Goal: Transaction & Acquisition: Purchase product/service

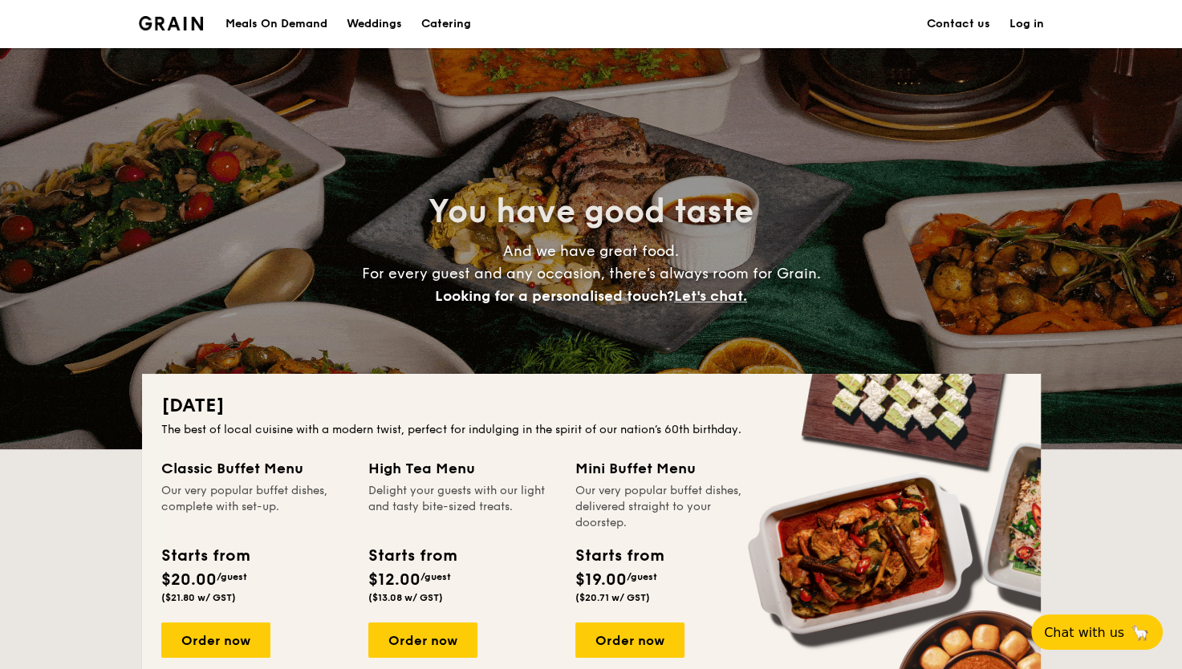
click at [260, 20] on div "Meals On Demand" at bounding box center [276, 24] width 102 height 48
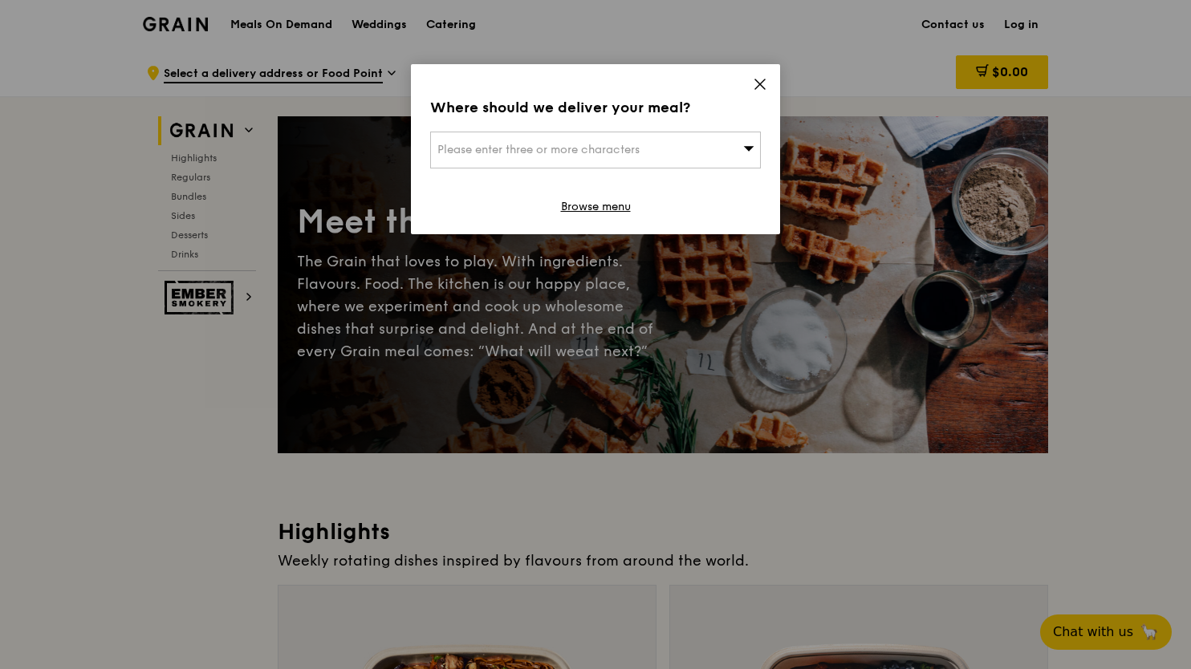
click at [595, 143] on span "Please enter three or more characters" at bounding box center [538, 150] width 202 height 14
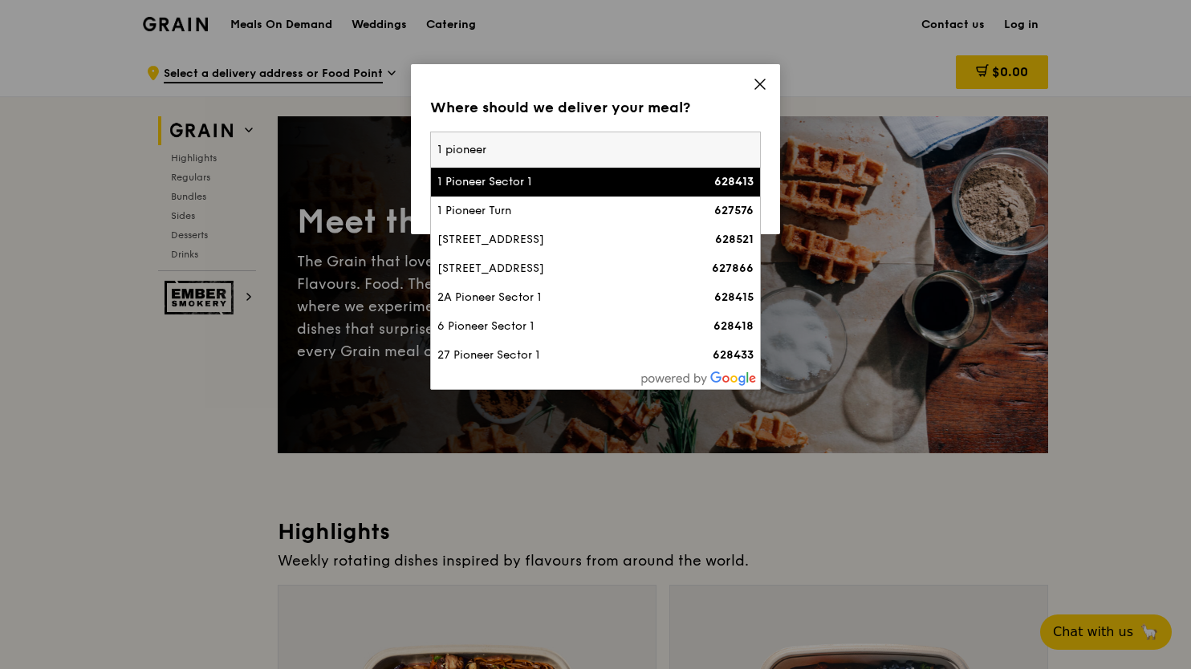
type input "1 pioneer"
click at [574, 182] on div "1 Pioneer Sector 1" at bounding box center [555, 182] width 237 height 16
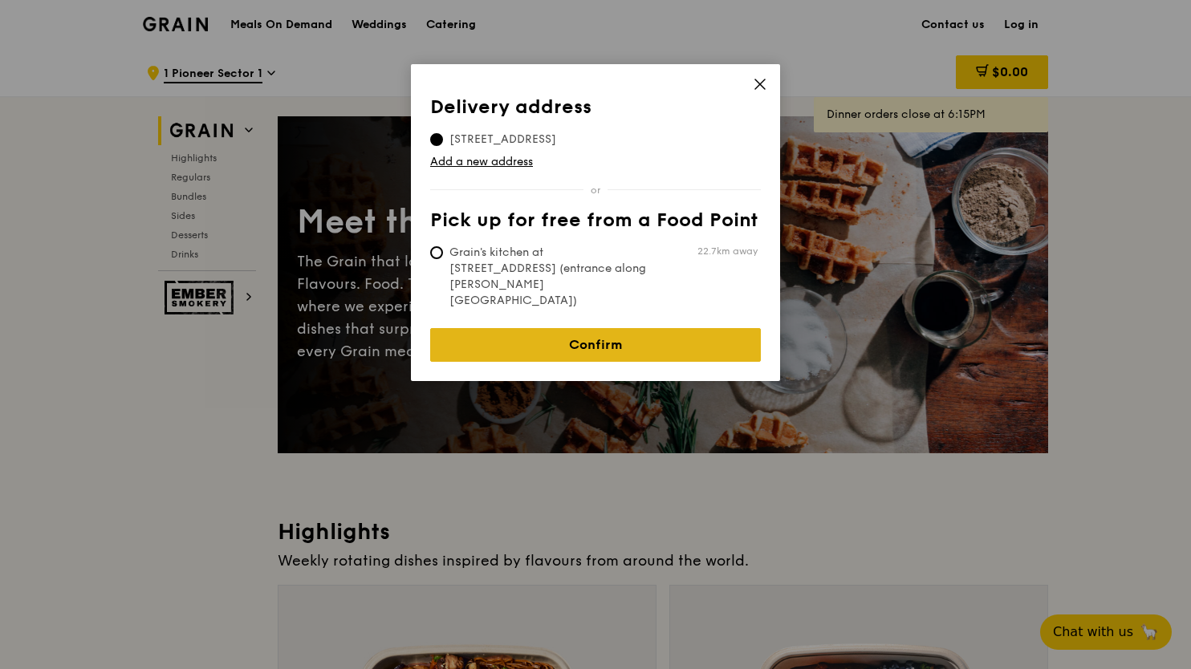
click at [598, 328] on link "Confirm" at bounding box center [595, 345] width 331 height 34
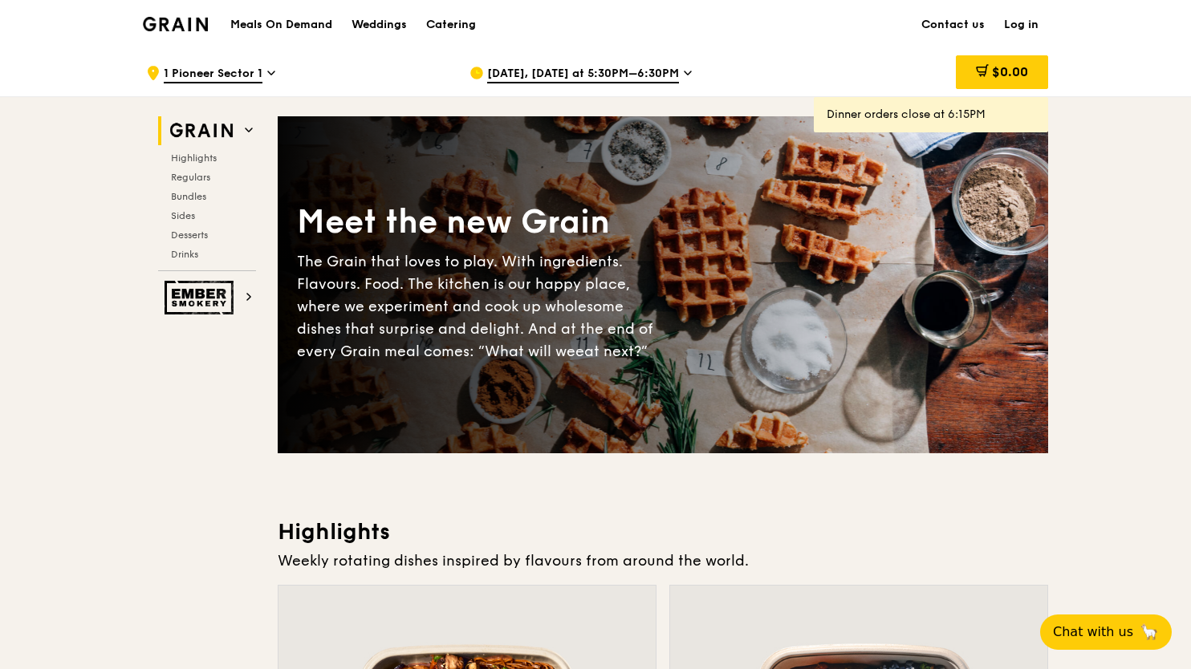
click at [612, 67] on span "Aug 12, Today at 5:30PM–6:30PM" at bounding box center [583, 75] width 192 height 18
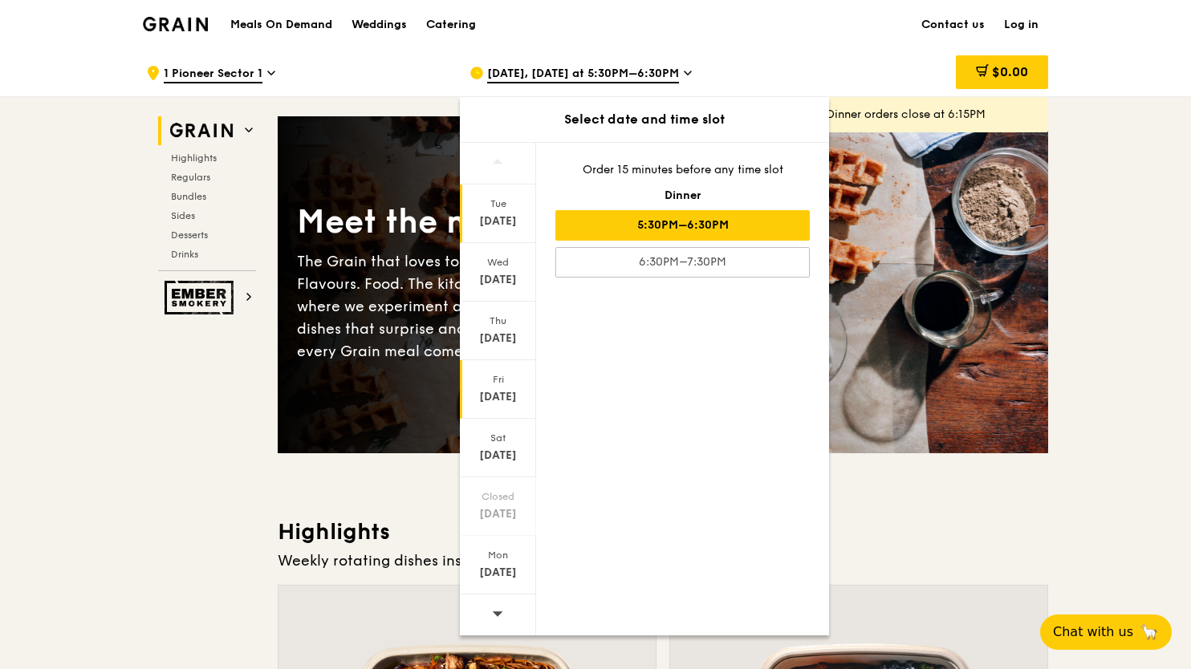
click at [505, 390] on div "Aug 15" at bounding box center [497, 397] width 71 height 16
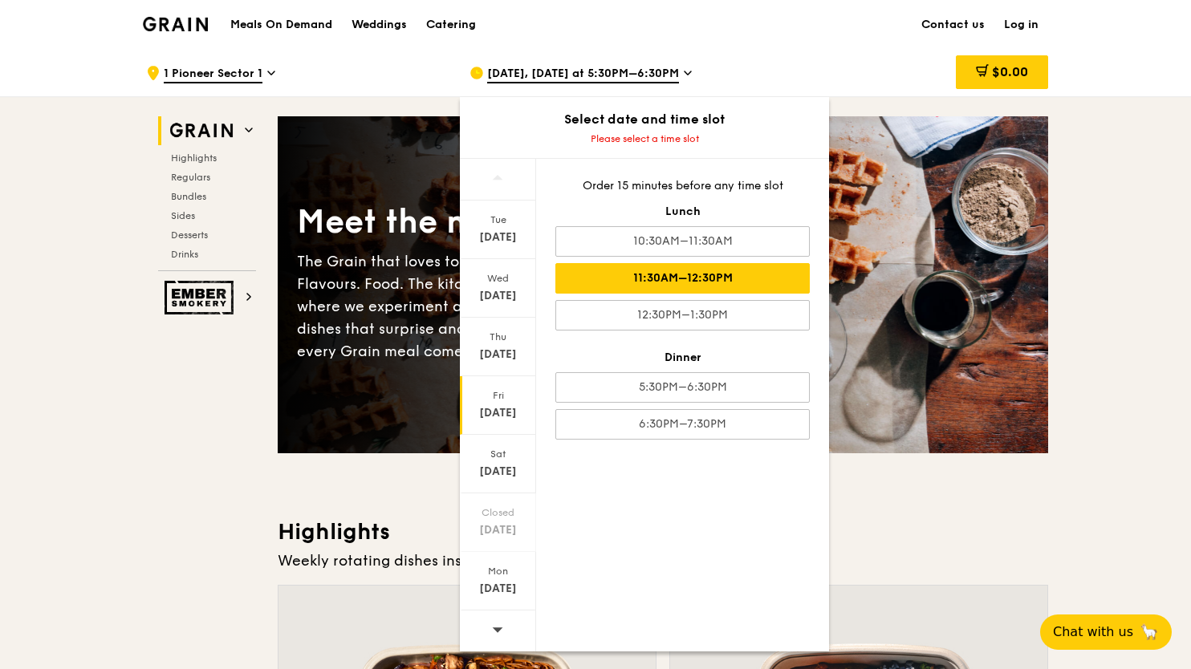
click at [738, 284] on div "11:30AM–12:30PM" at bounding box center [682, 278] width 254 height 30
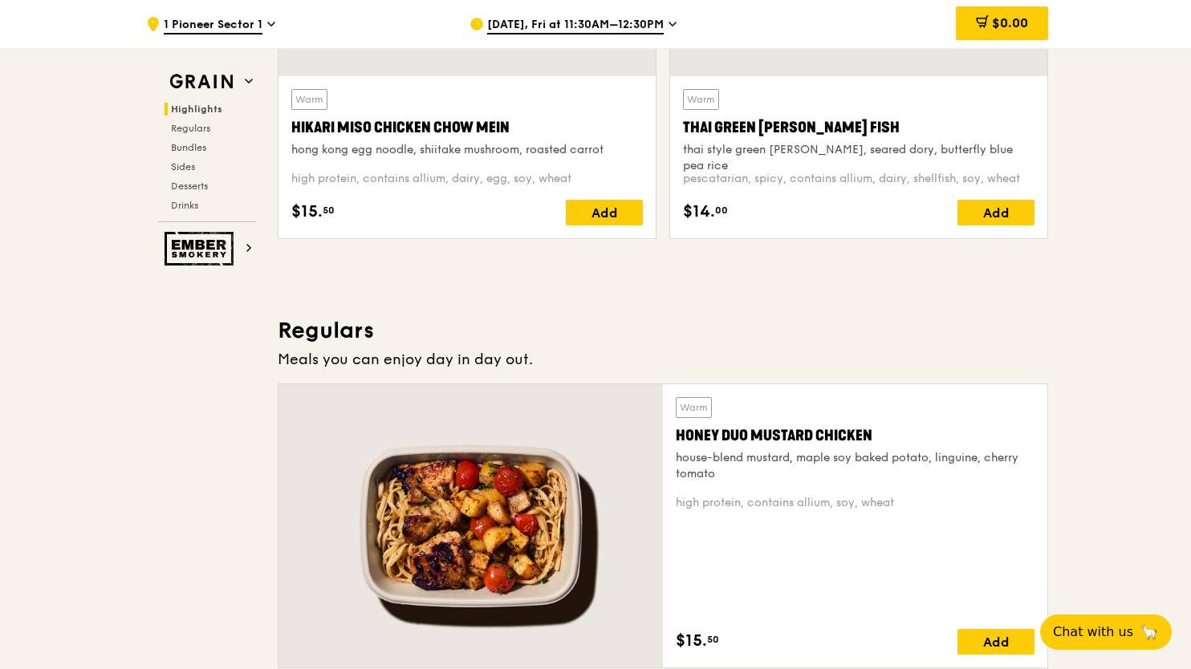
scroll to position [883, 0]
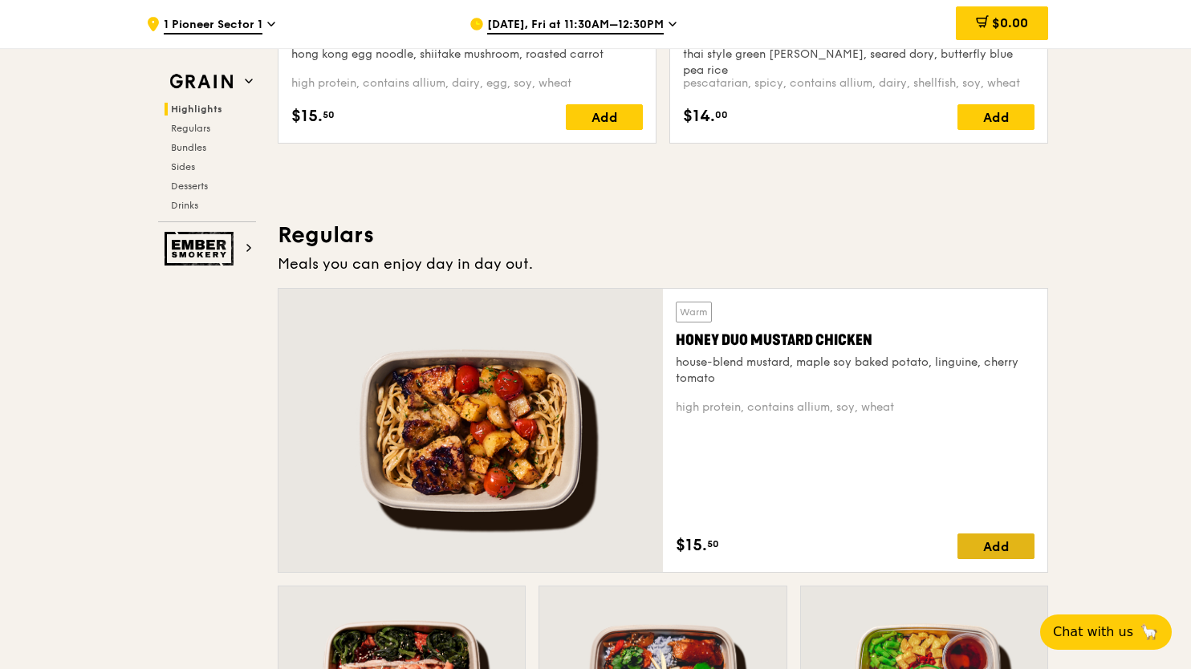
click at [996, 550] on div "Add" at bounding box center [995, 547] width 77 height 26
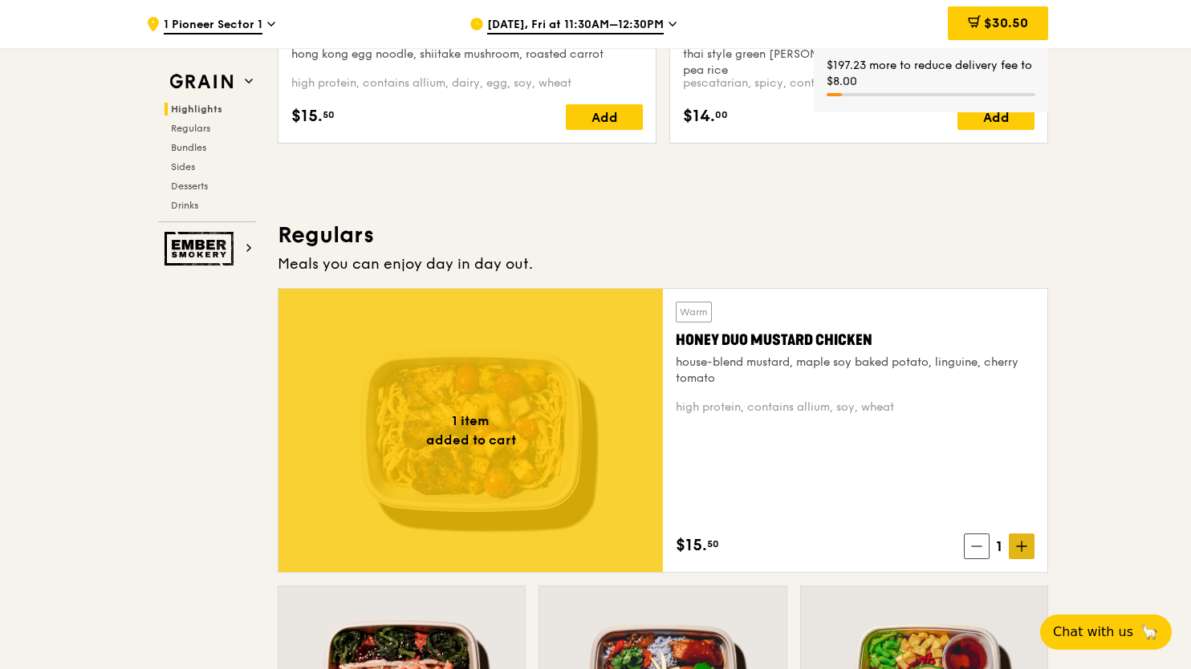
click at [1020, 544] on icon at bounding box center [1021, 546] width 11 height 11
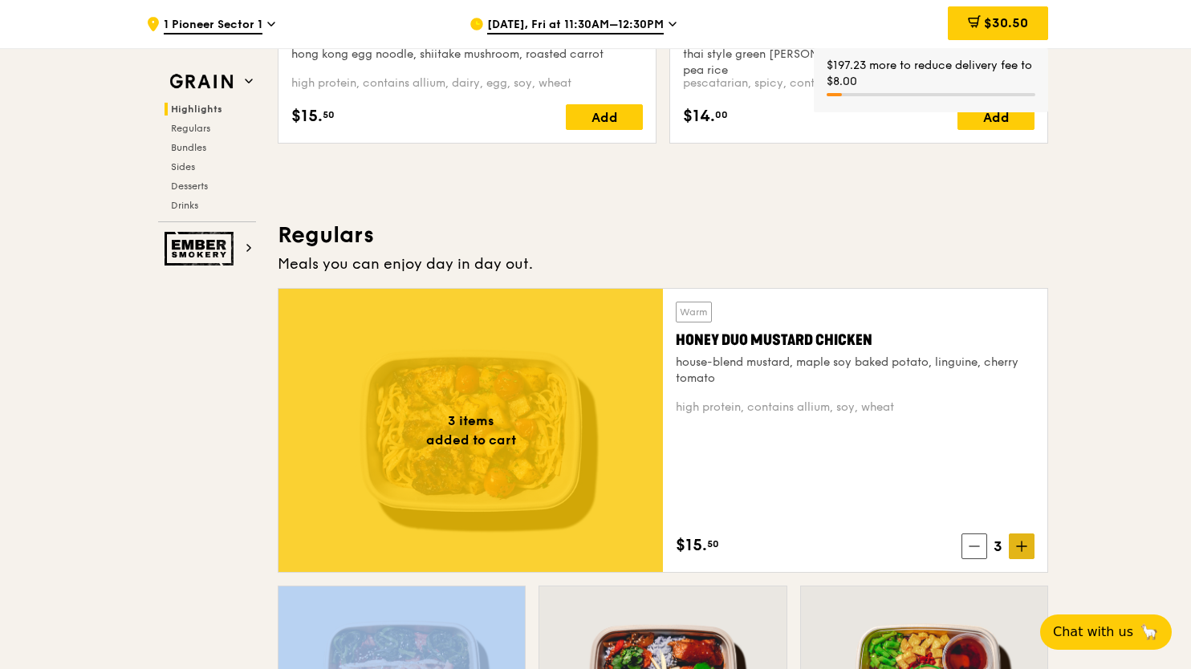
click at [1020, 544] on icon at bounding box center [1021, 546] width 11 height 11
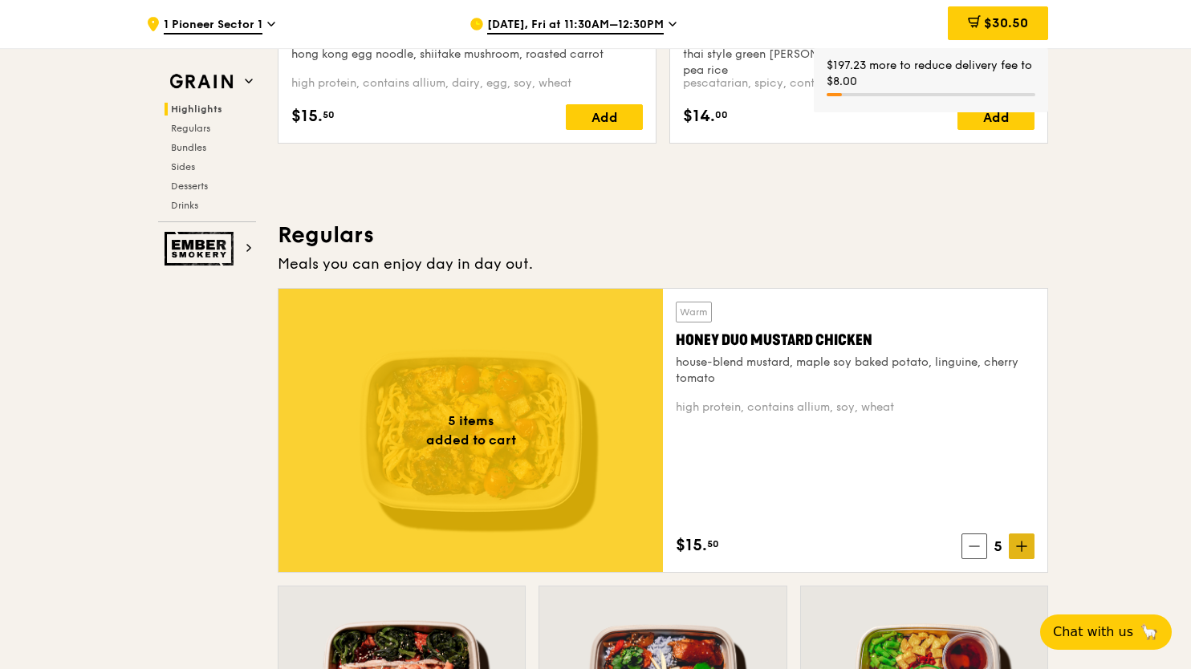
click at [1017, 546] on icon at bounding box center [1021, 546] width 10 height 0
click at [1020, 547] on icon at bounding box center [1021, 546] width 11 height 11
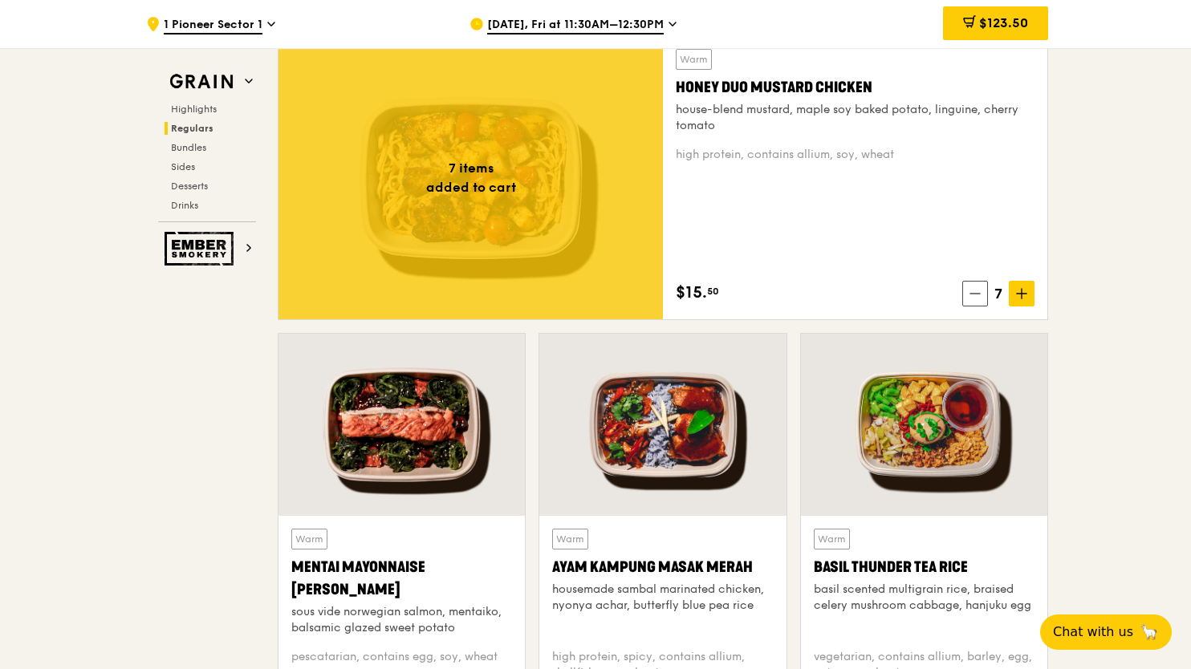
scroll to position [1203, 0]
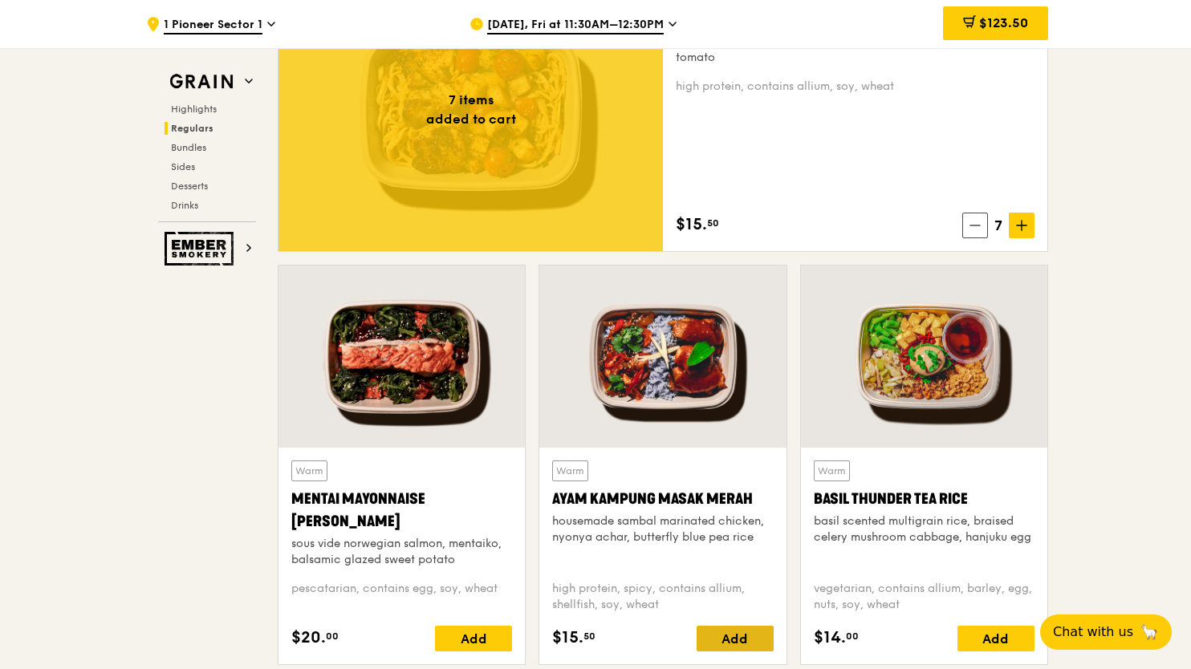
click at [745, 639] on div "Add" at bounding box center [734, 639] width 77 height 26
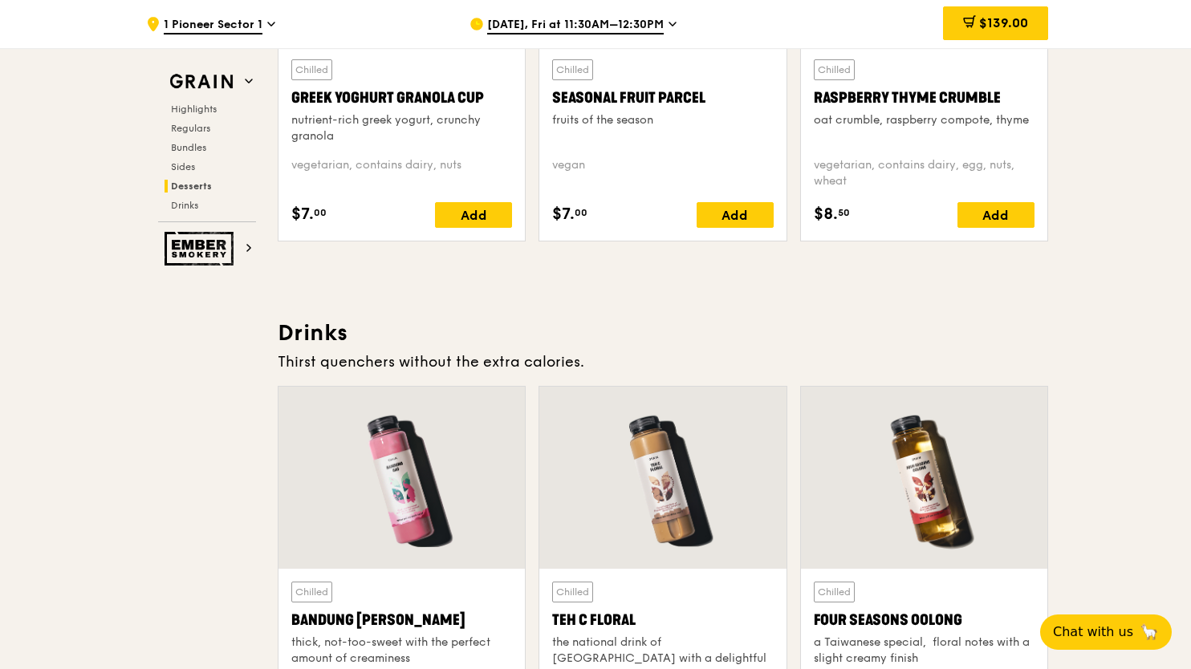
scroll to position [5376, 0]
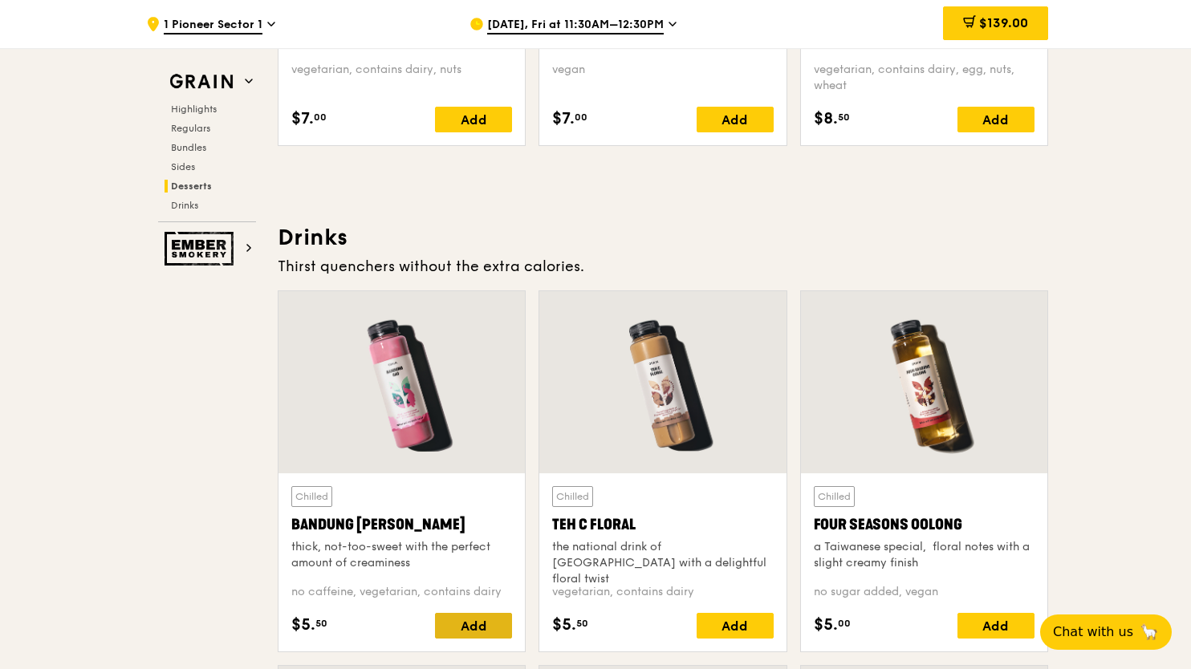
click at [483, 620] on div "Add" at bounding box center [473, 626] width 77 height 26
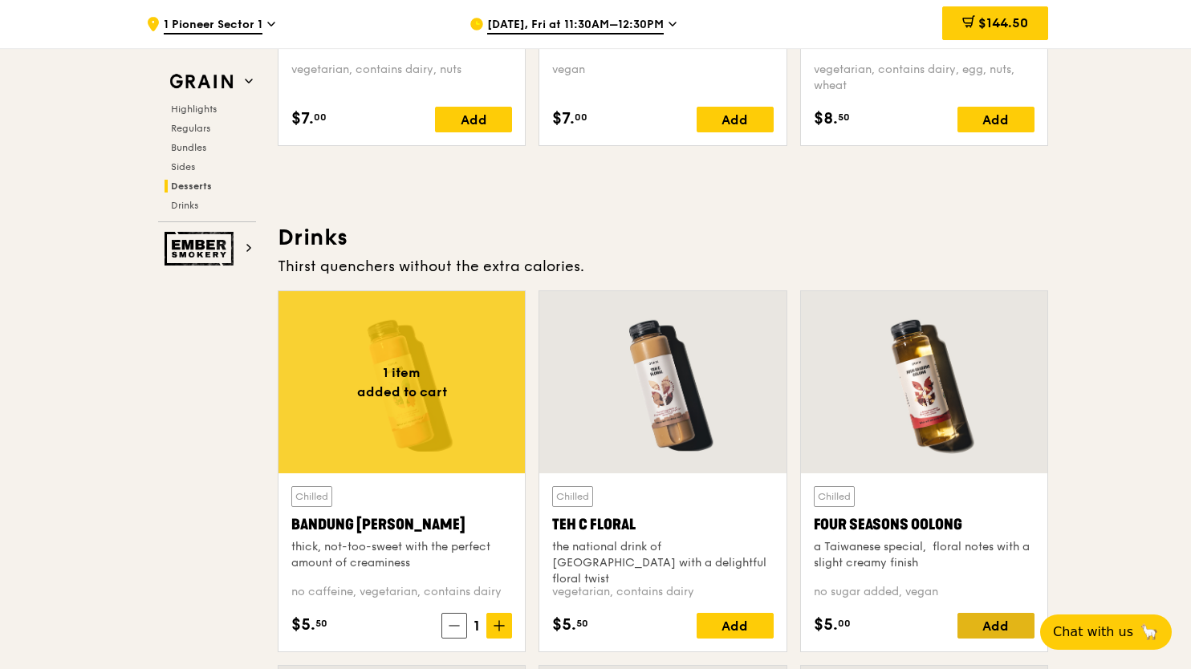
click at [991, 623] on div "Add" at bounding box center [995, 626] width 77 height 26
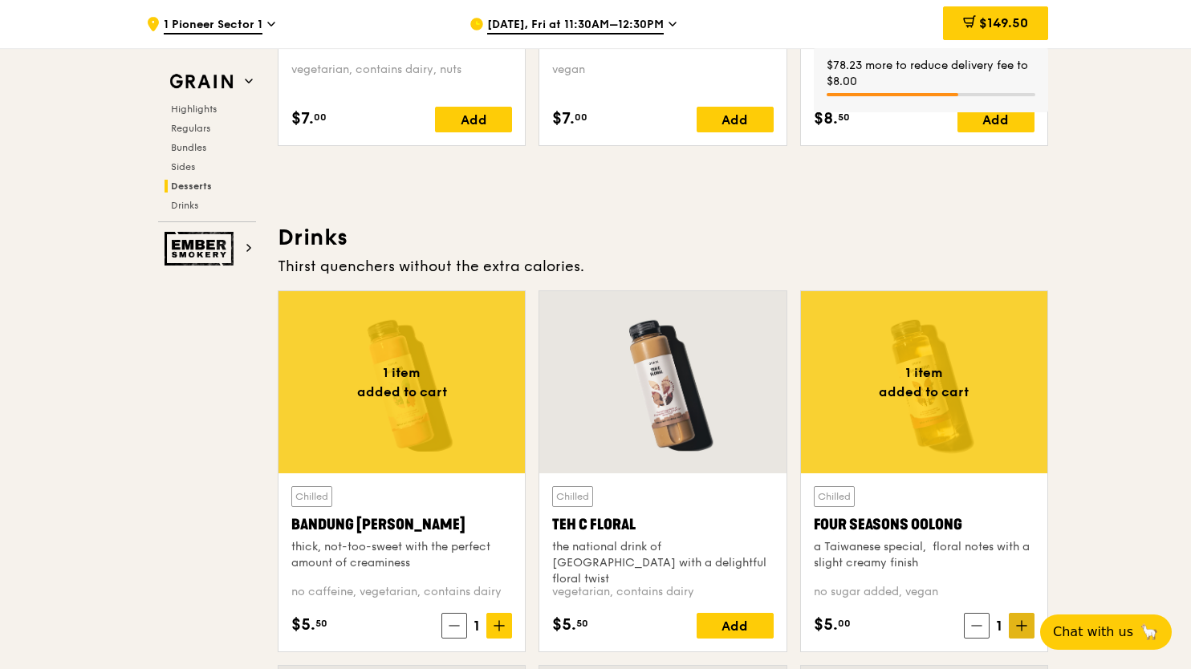
click at [1014, 624] on span at bounding box center [1021, 626] width 26 height 26
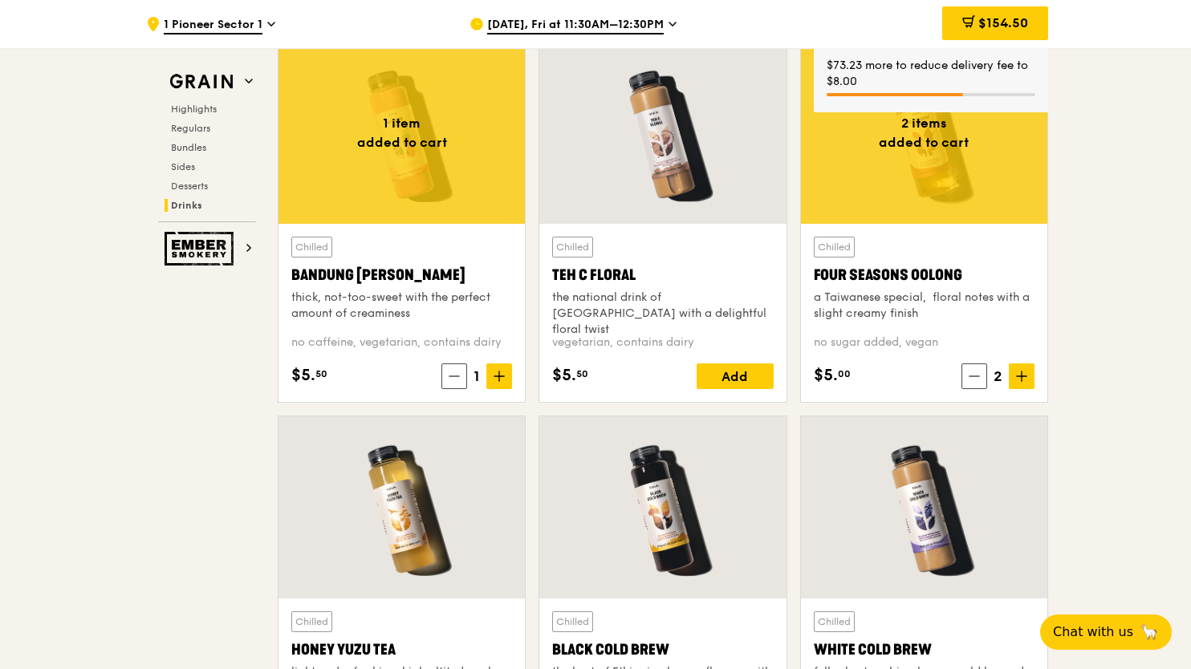
scroll to position [5777, 0]
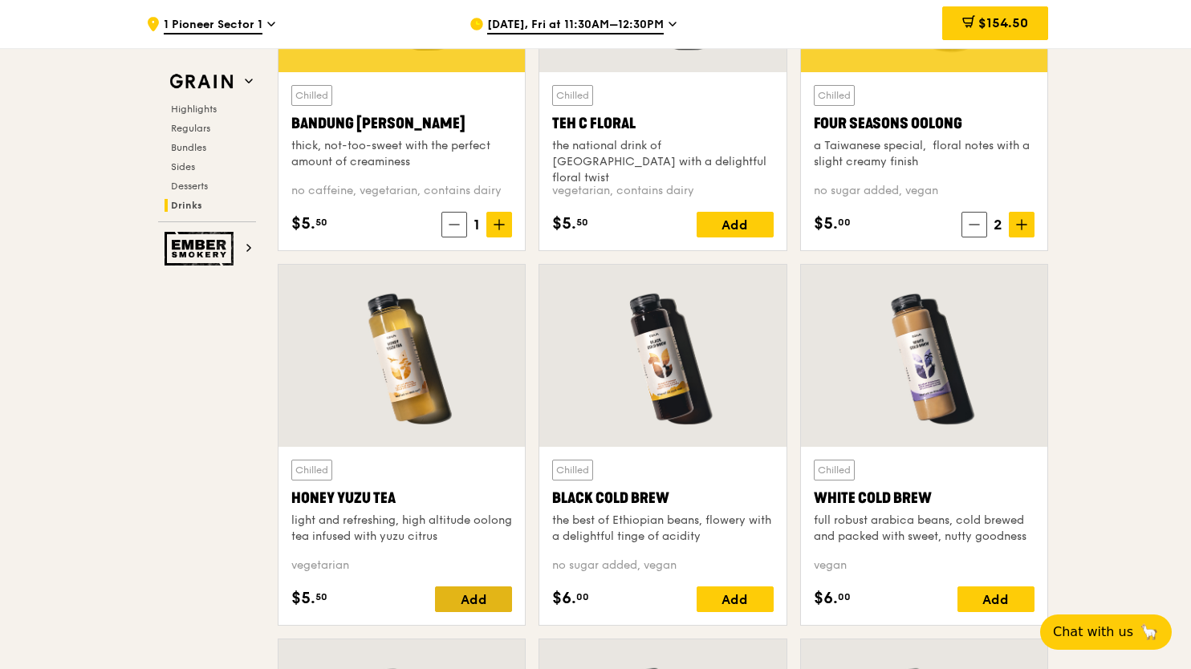
click at [479, 598] on div "Add" at bounding box center [473, 599] width 77 height 26
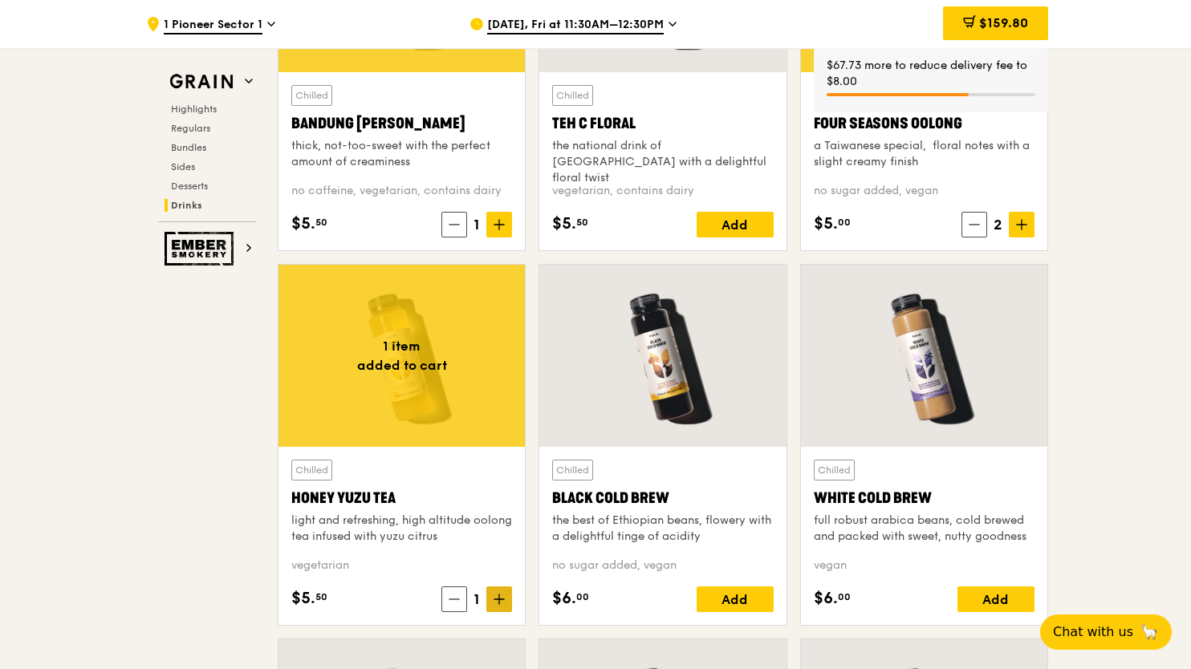
click at [498, 598] on icon at bounding box center [498, 599] width 11 height 11
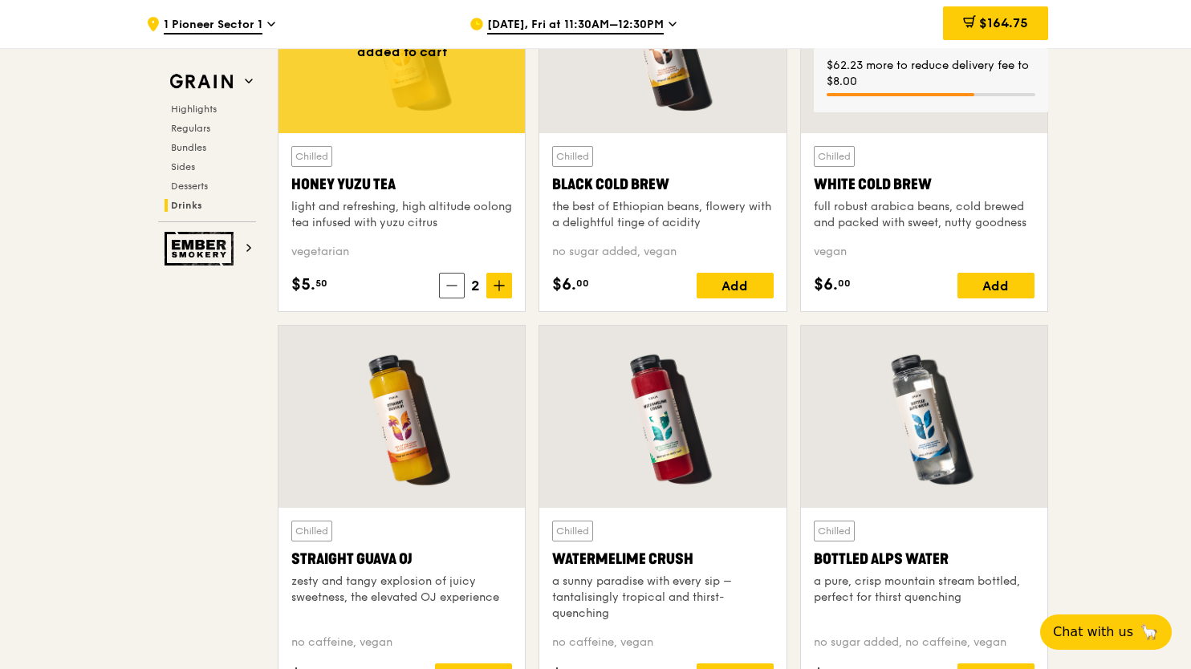
scroll to position [6178, 0]
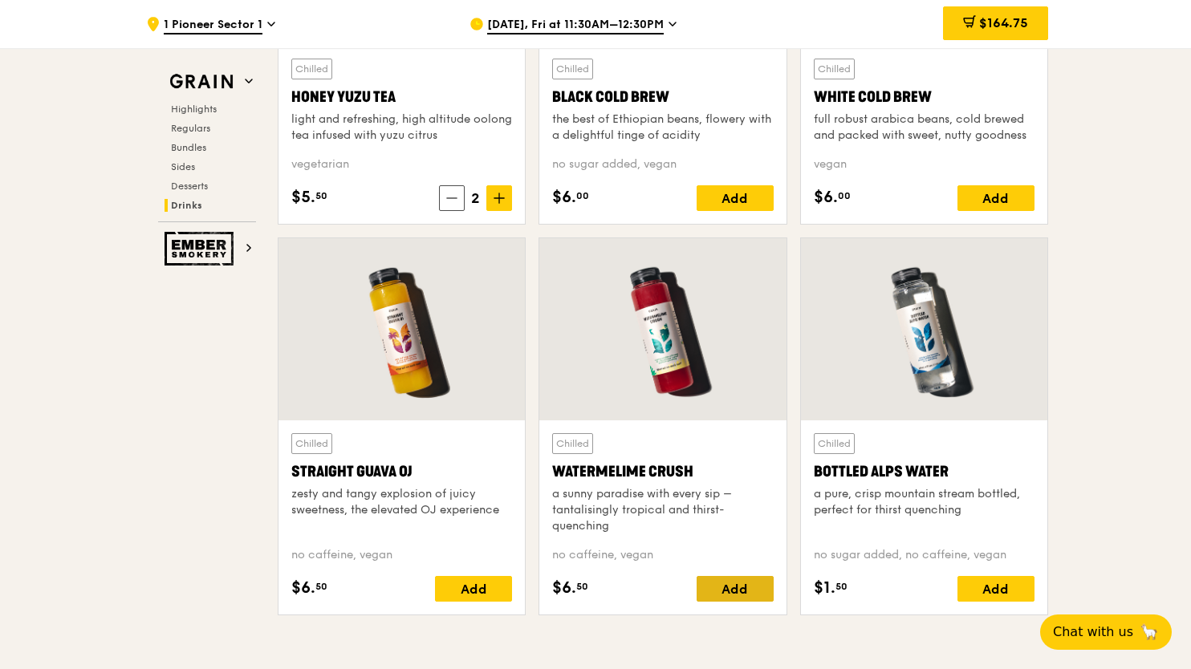
click at [732, 590] on div "Add" at bounding box center [734, 589] width 77 height 26
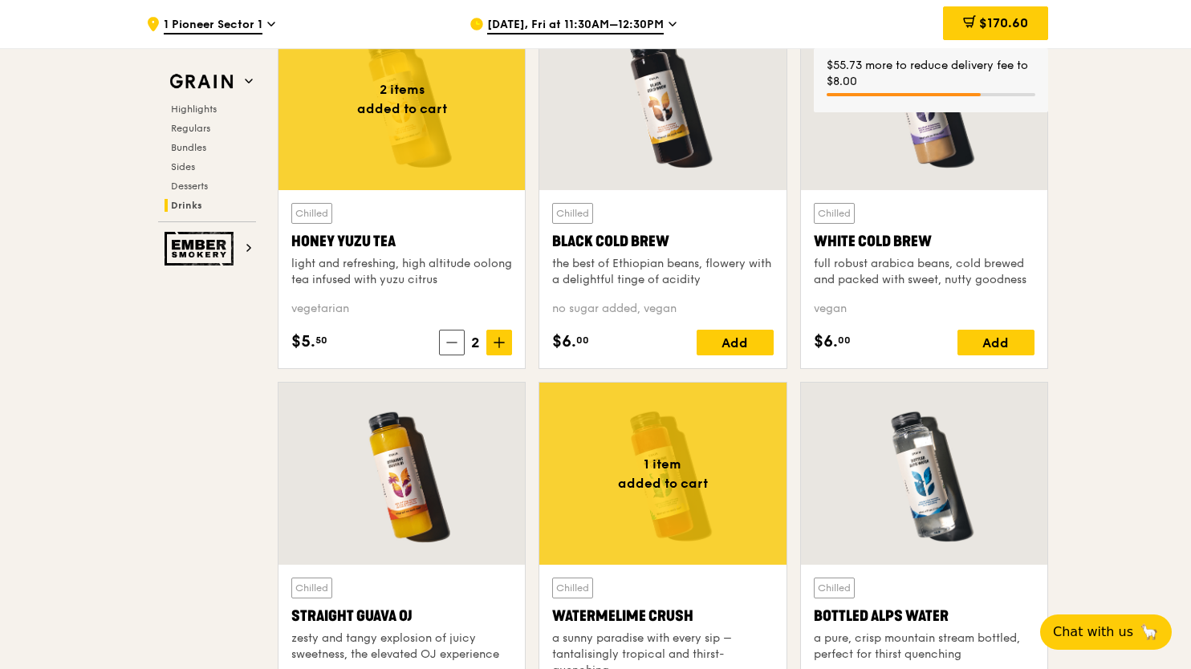
scroll to position [6018, 0]
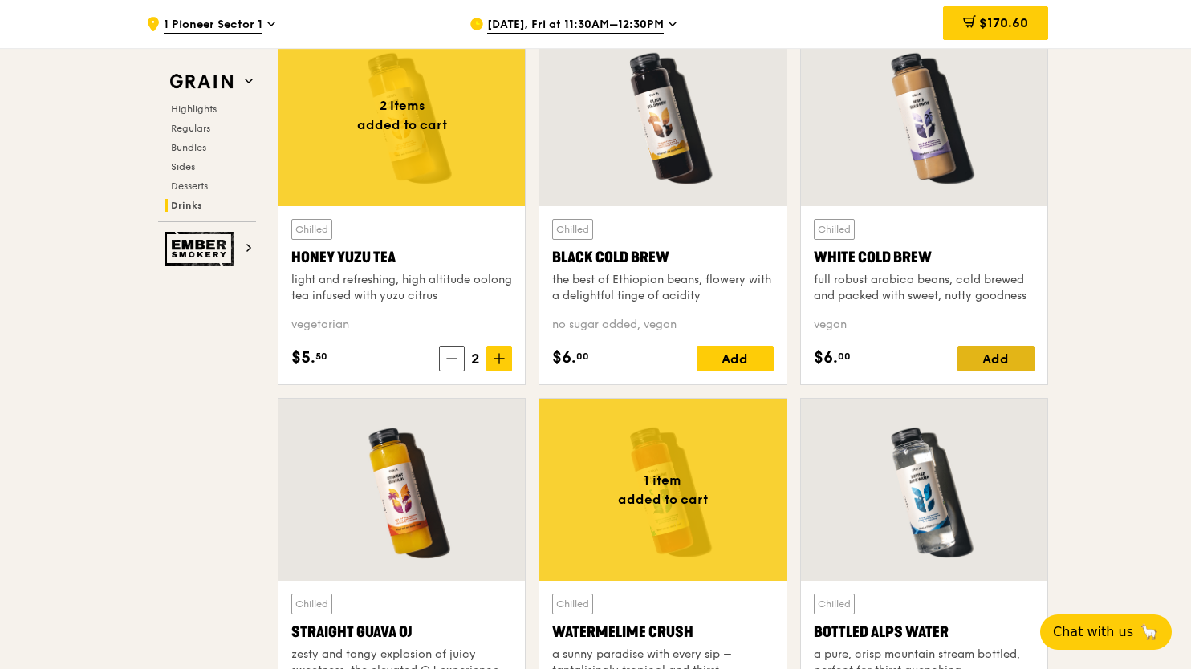
click at [987, 360] on div "Add" at bounding box center [995, 359] width 77 height 26
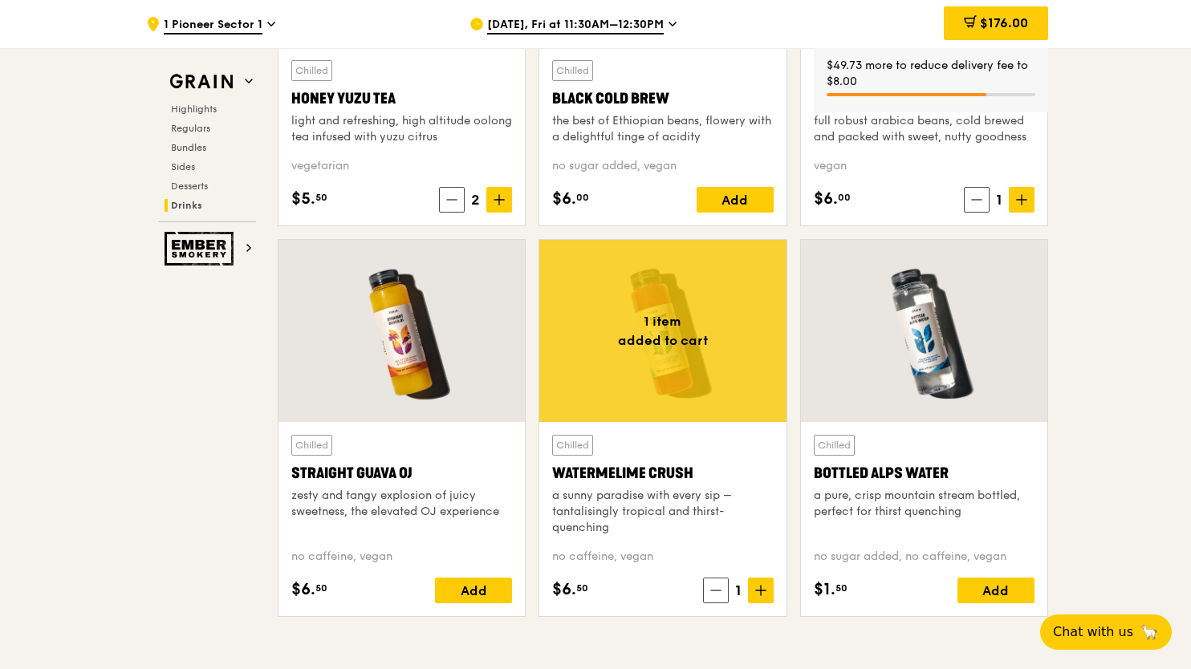
scroll to position [6259, 0]
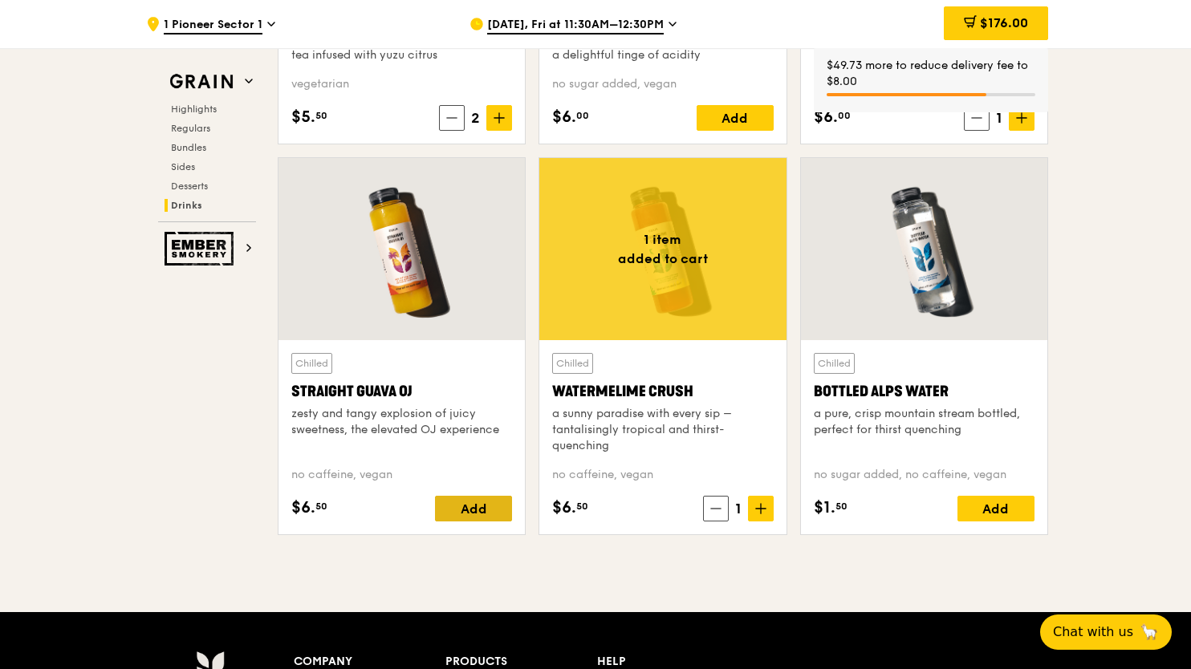
click at [485, 497] on div "Add" at bounding box center [473, 509] width 77 height 26
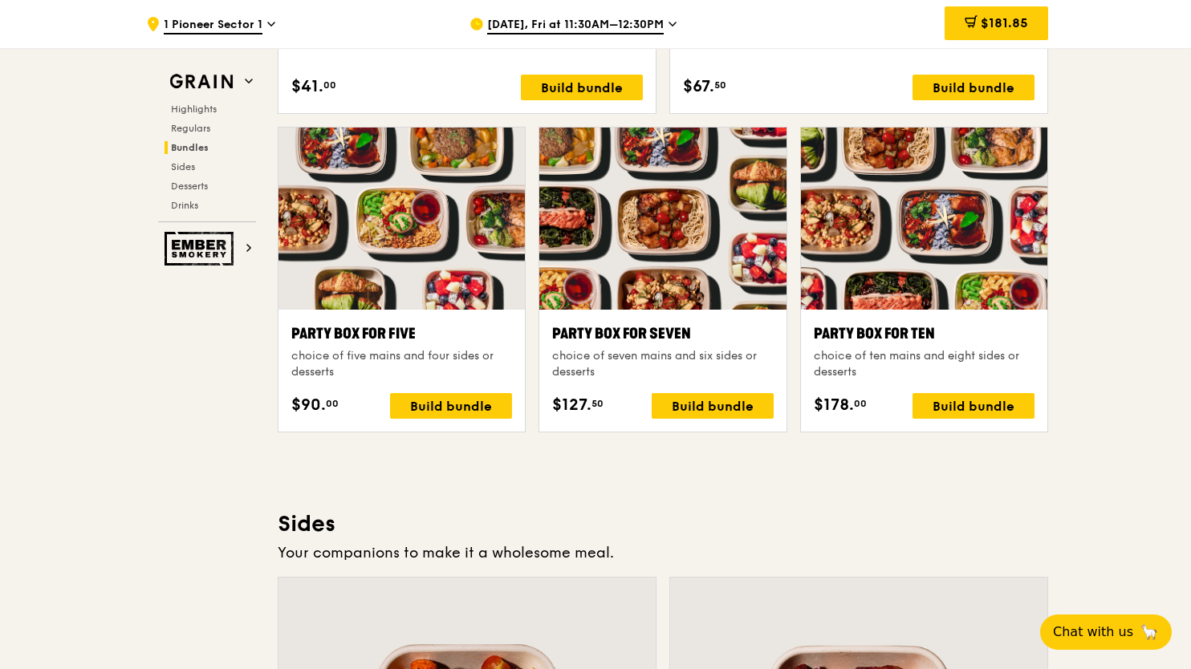
scroll to position [2969, 0]
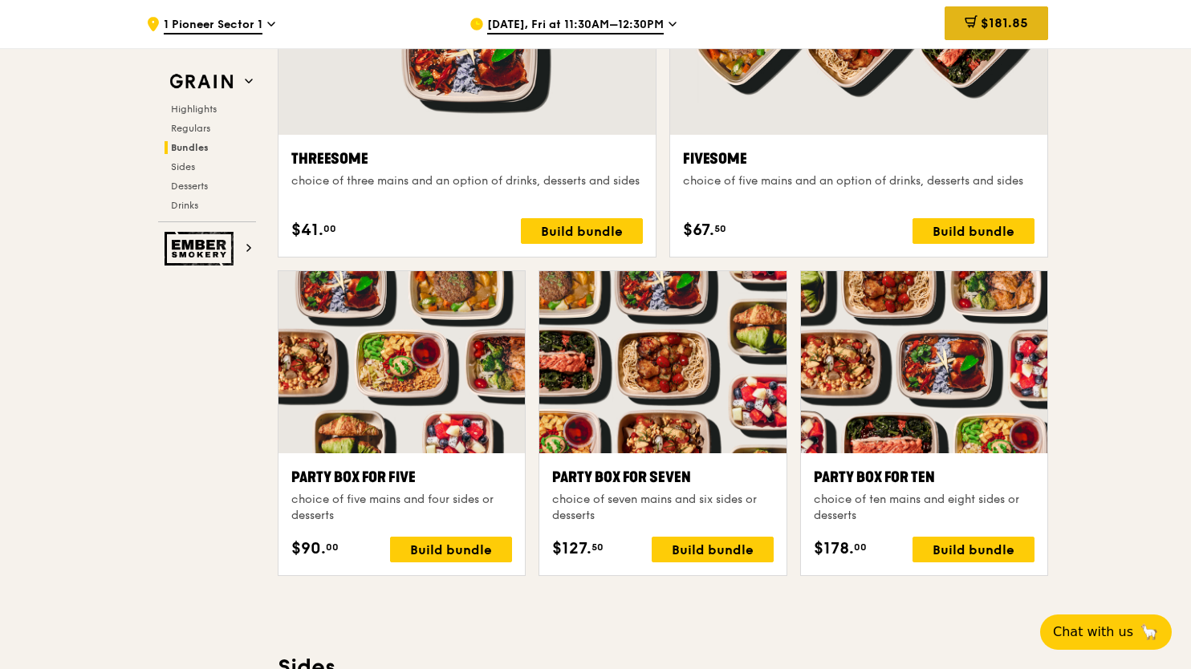
click at [996, 24] on span "$181.85" at bounding box center [1003, 22] width 47 height 15
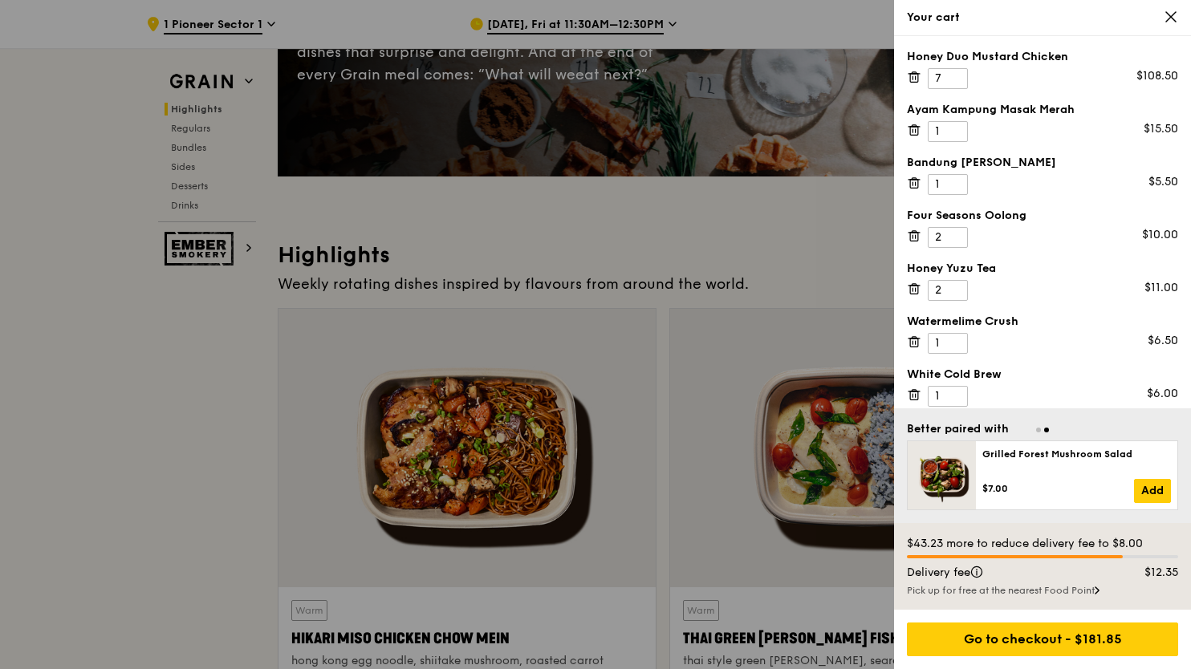
scroll to position [323, 0]
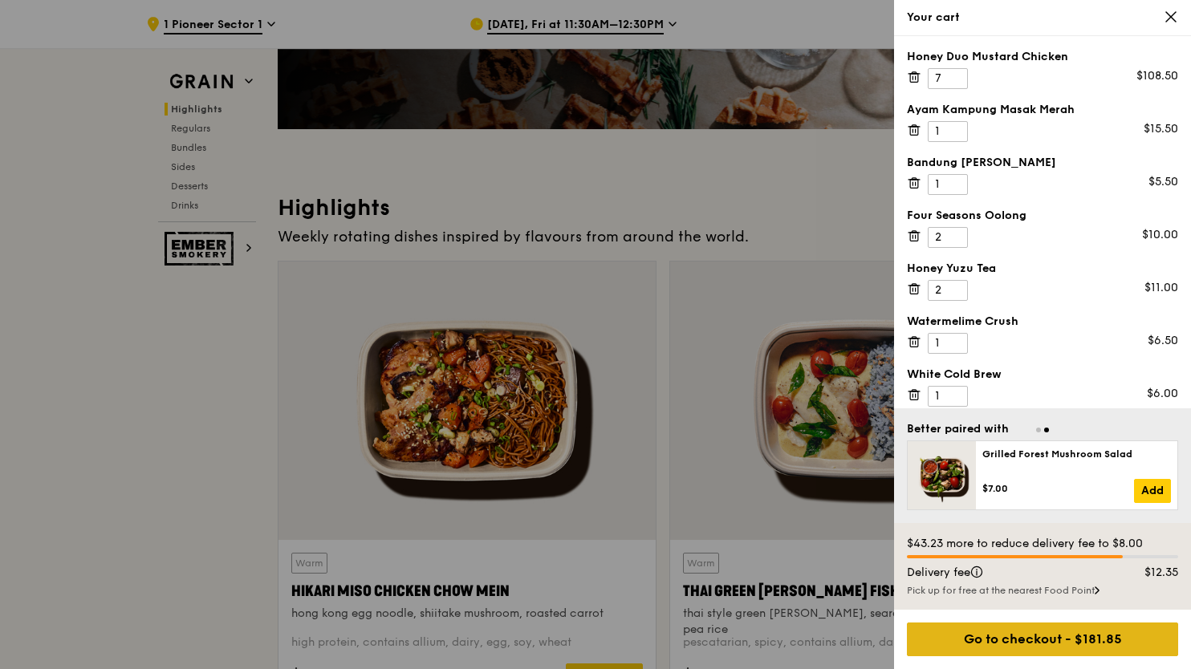
click at [1094, 643] on div "Go to checkout - $181.85" at bounding box center [1042, 640] width 271 height 34
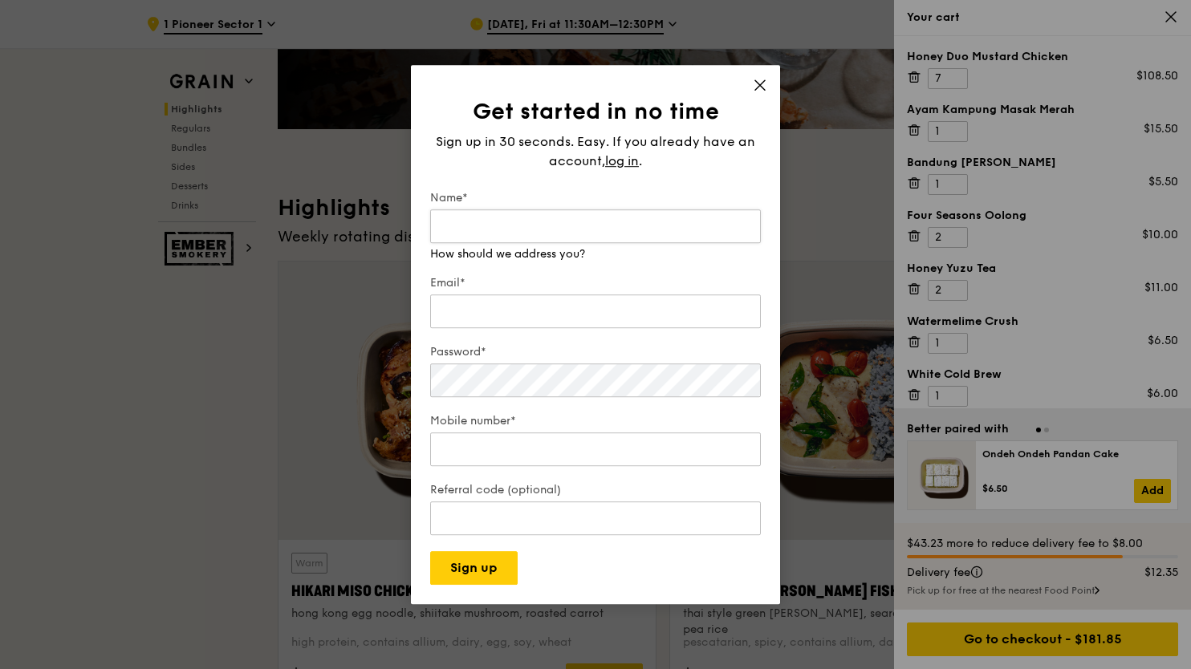
click at [524, 232] on input "Name*" at bounding box center [595, 226] width 331 height 34
type input "Chia Yuan Ling"
click at [515, 302] on input "Email*" at bounding box center [595, 311] width 331 height 34
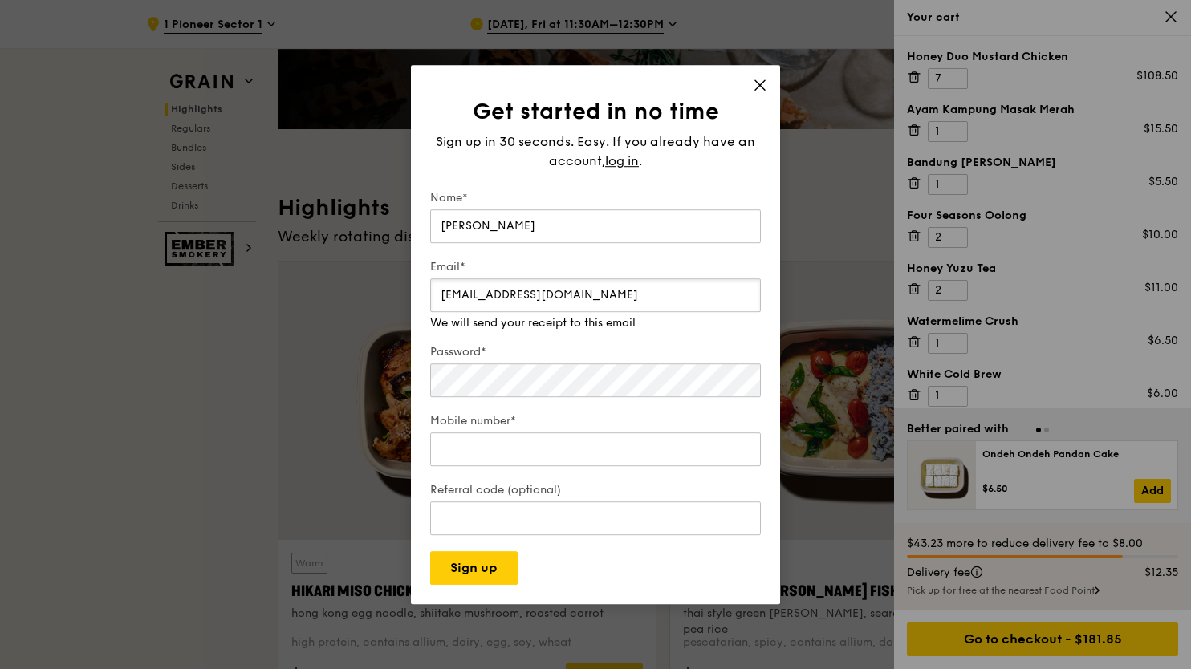
type input "yuan-ling.y.chia@gsk.com"
click at [521, 448] on input "Mobile number*" at bounding box center [595, 449] width 331 height 34
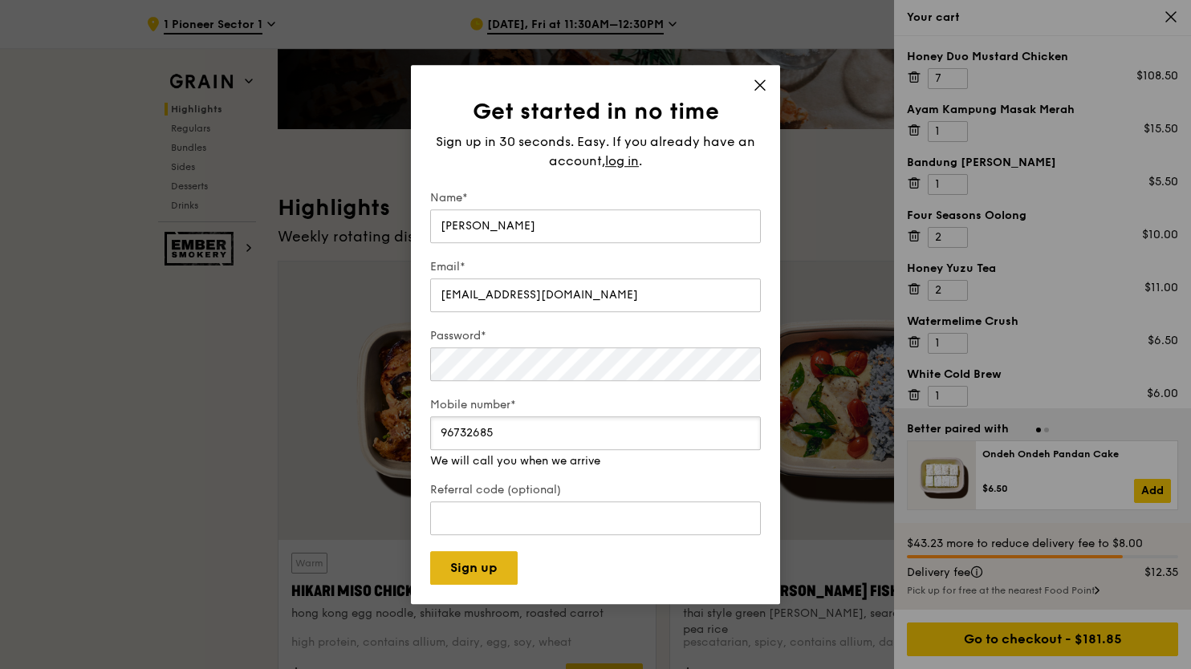
type input "96732685"
click at [485, 557] on button "Sign up" at bounding box center [473, 568] width 87 height 34
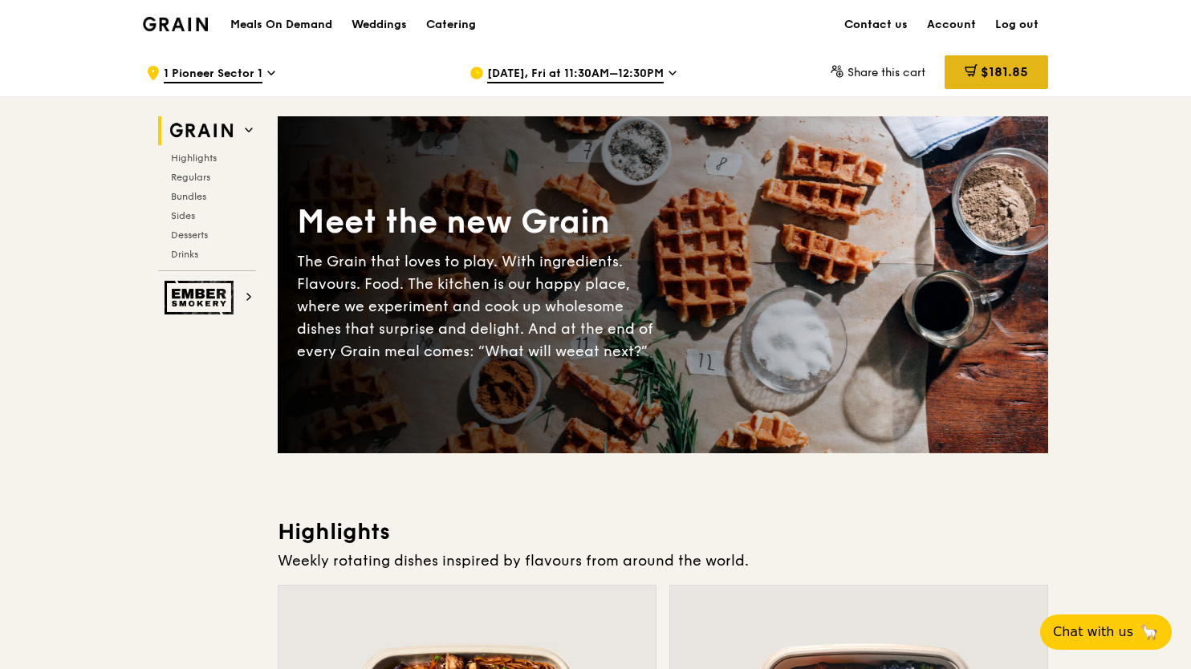
click at [995, 69] on span "$181.85" at bounding box center [1003, 71] width 47 height 15
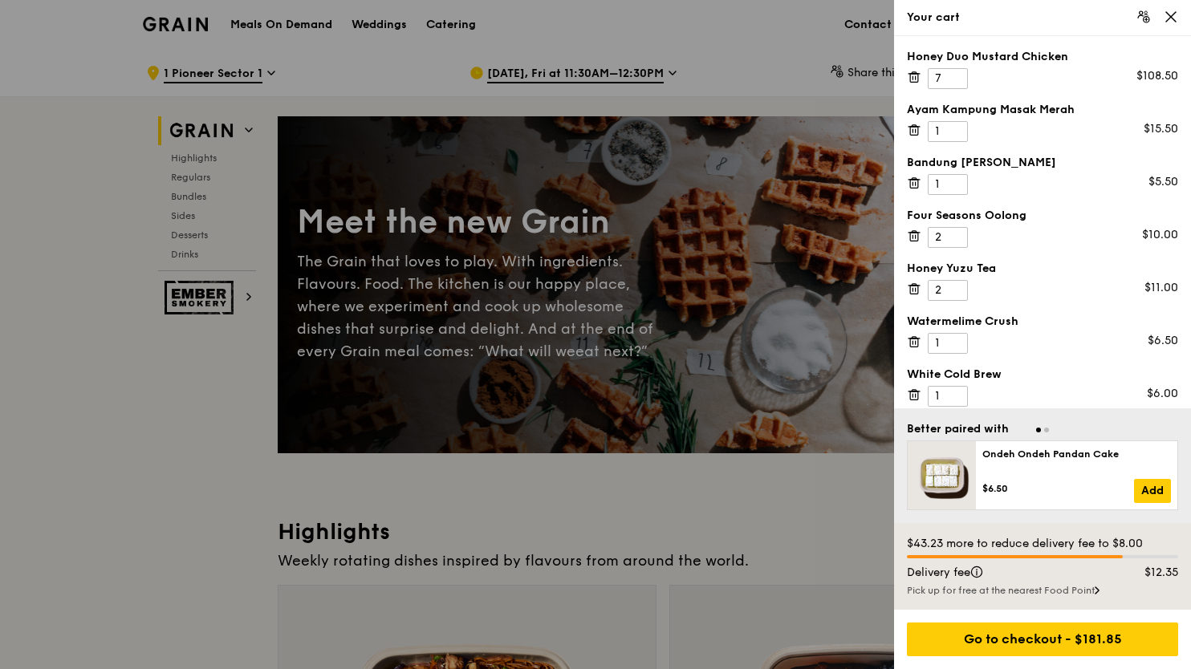
click at [1031, 636] on div "Go to checkout - $181.85" at bounding box center [1042, 640] width 271 height 34
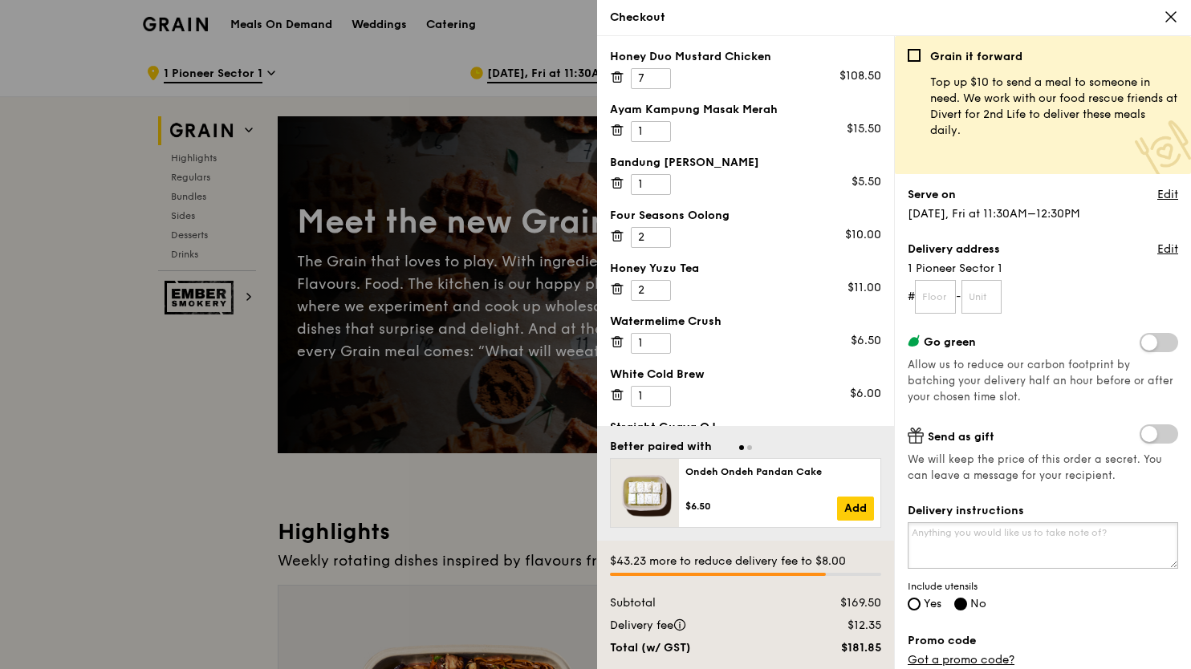
click at [1072, 538] on textarea "Delivery instructions" at bounding box center [1042, 545] width 270 height 47
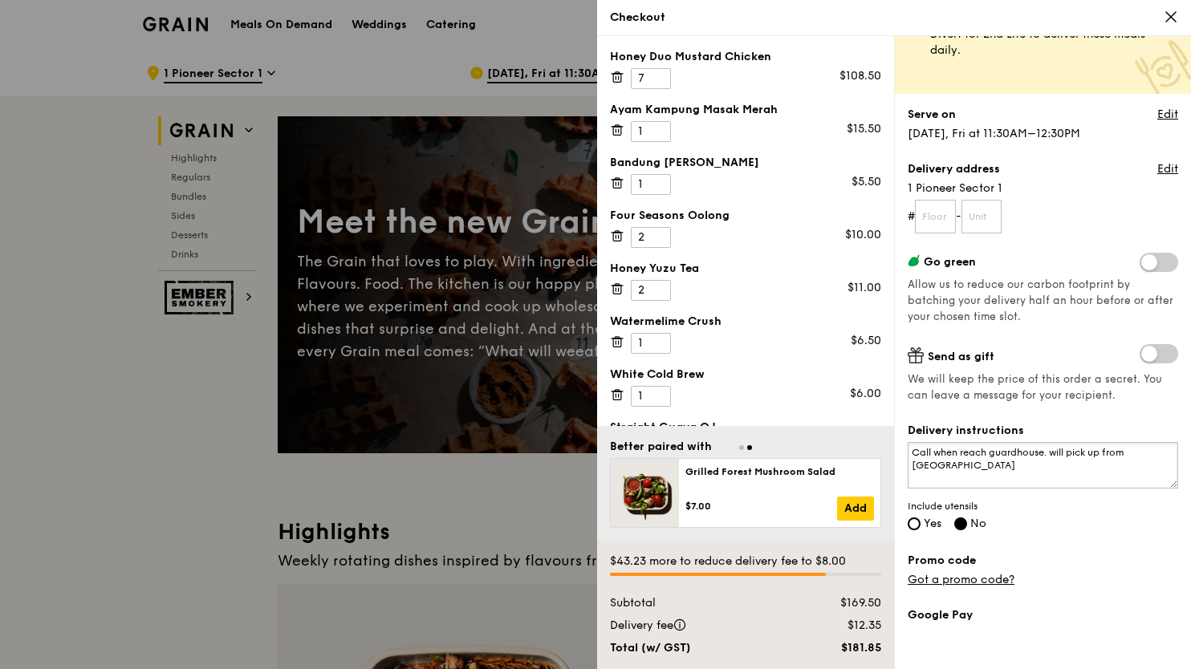
type textarea "Call when reach guardhouse. will pick up from [GEOGRAPHIC_DATA]"
click at [921, 525] on label "Yes" at bounding box center [924, 525] width 34 height 14
click at [920, 525] on input "Yes" at bounding box center [913, 523] width 13 height 13
radio input "true"
radio input "false"
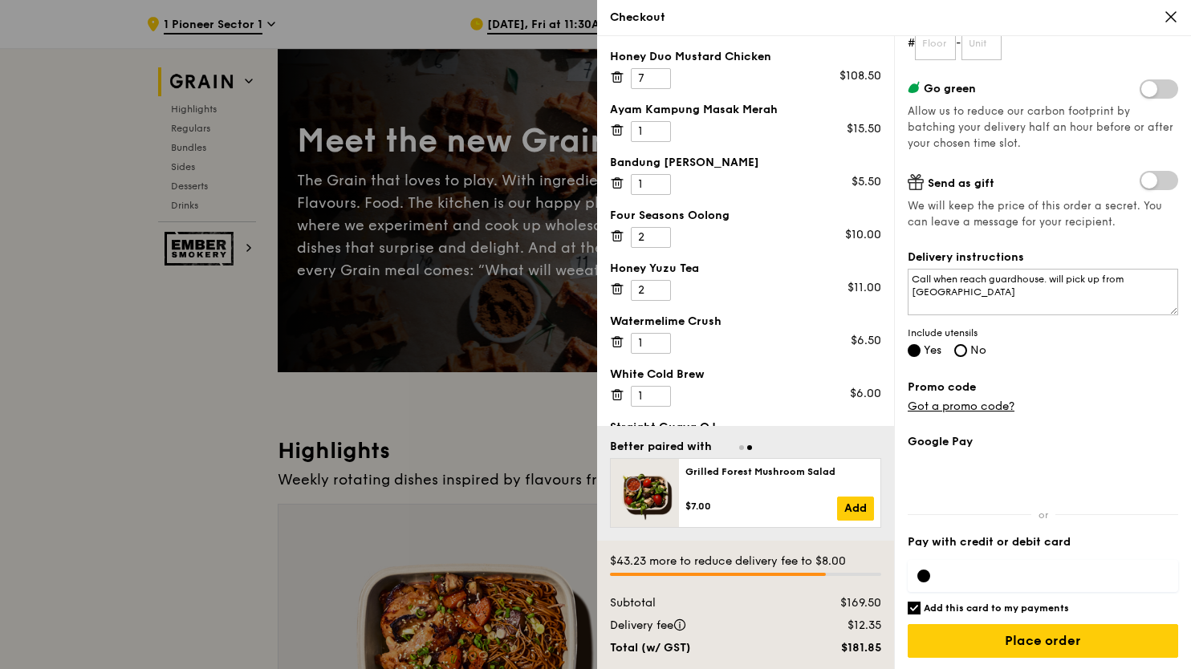
click at [921, 607] on label "Add this card to my payments" at bounding box center [1042, 608] width 270 height 13
click at [920, 607] on input "Add this card to my payments" at bounding box center [913, 608] width 13 height 13
checkbox input "false"
click at [1027, 642] on input "Place order" at bounding box center [1042, 641] width 270 height 34
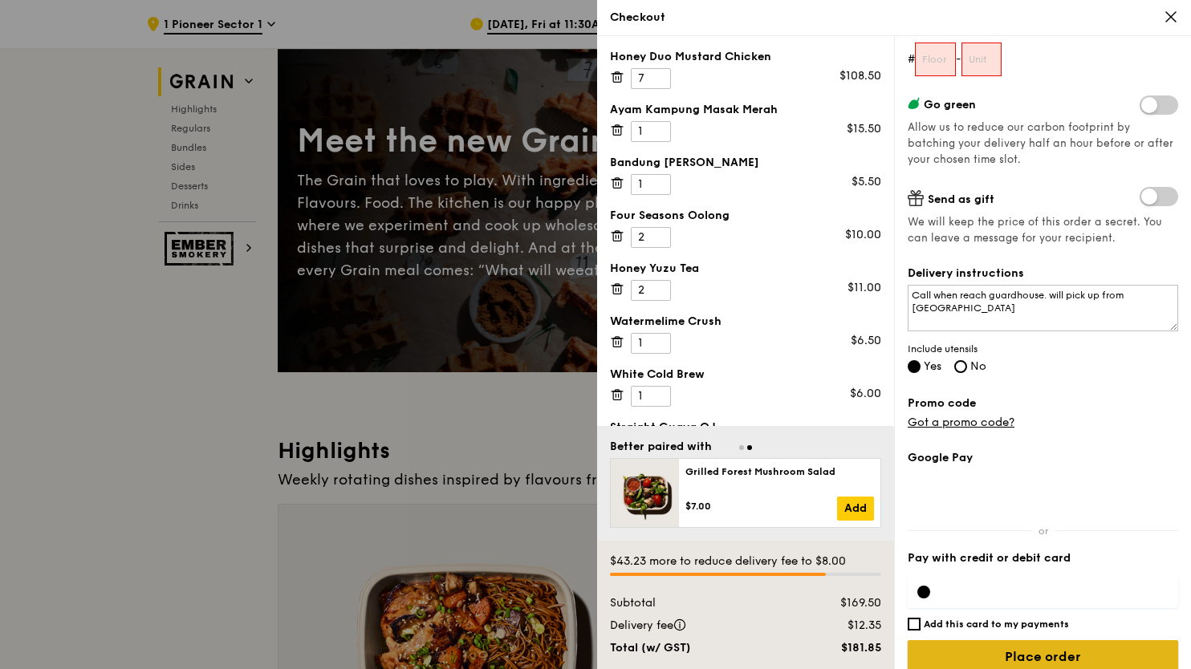
scroll to position [237, 0]
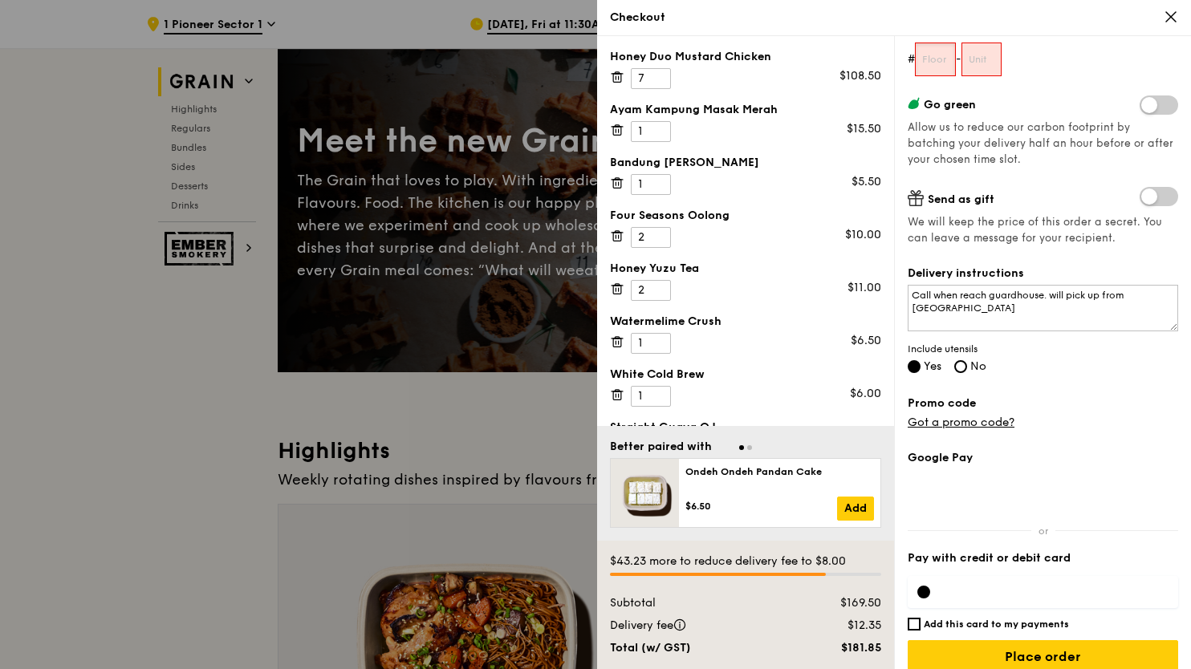
click at [931, 61] on input "text" at bounding box center [935, 60] width 41 height 34
type input "01"
click at [992, 55] on input "text" at bounding box center [981, 60] width 41 height 34
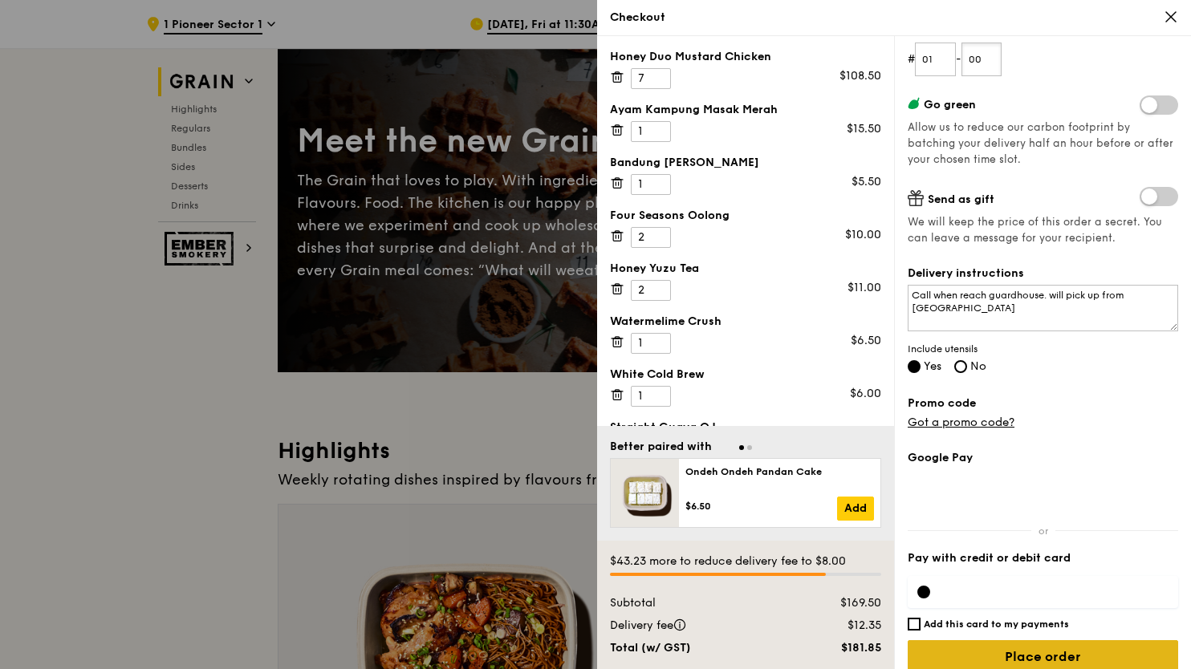
type input "00"
click at [1049, 659] on input "Place order" at bounding box center [1042, 657] width 270 height 34
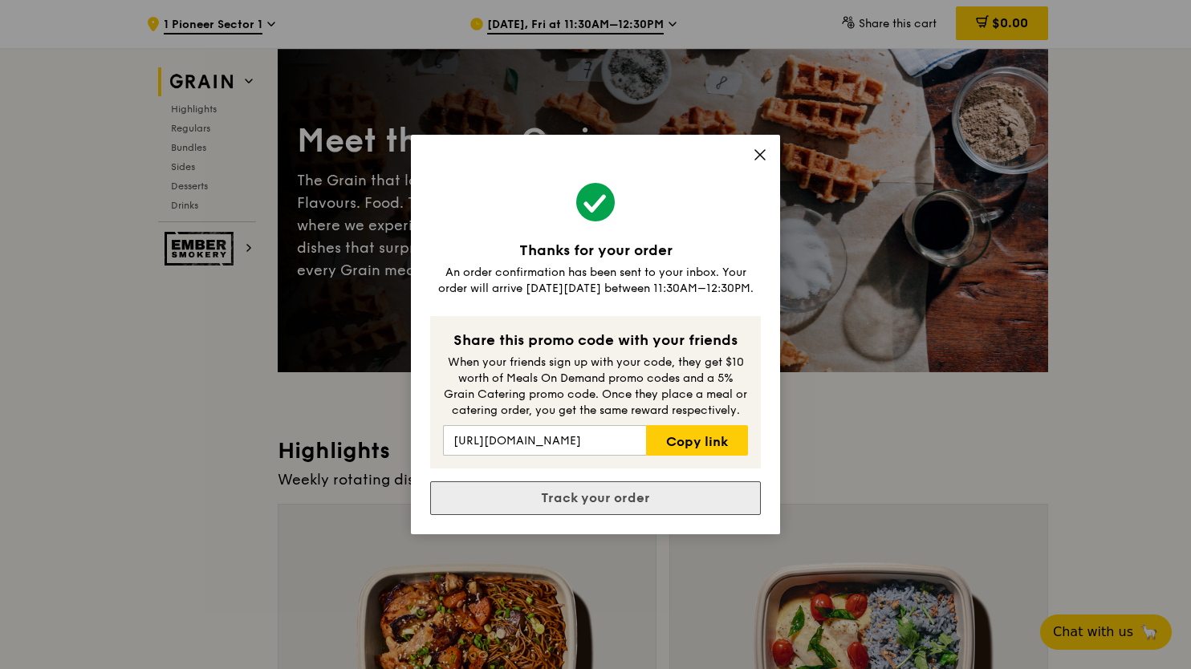
click at [607, 502] on link "Track your order" at bounding box center [595, 498] width 331 height 34
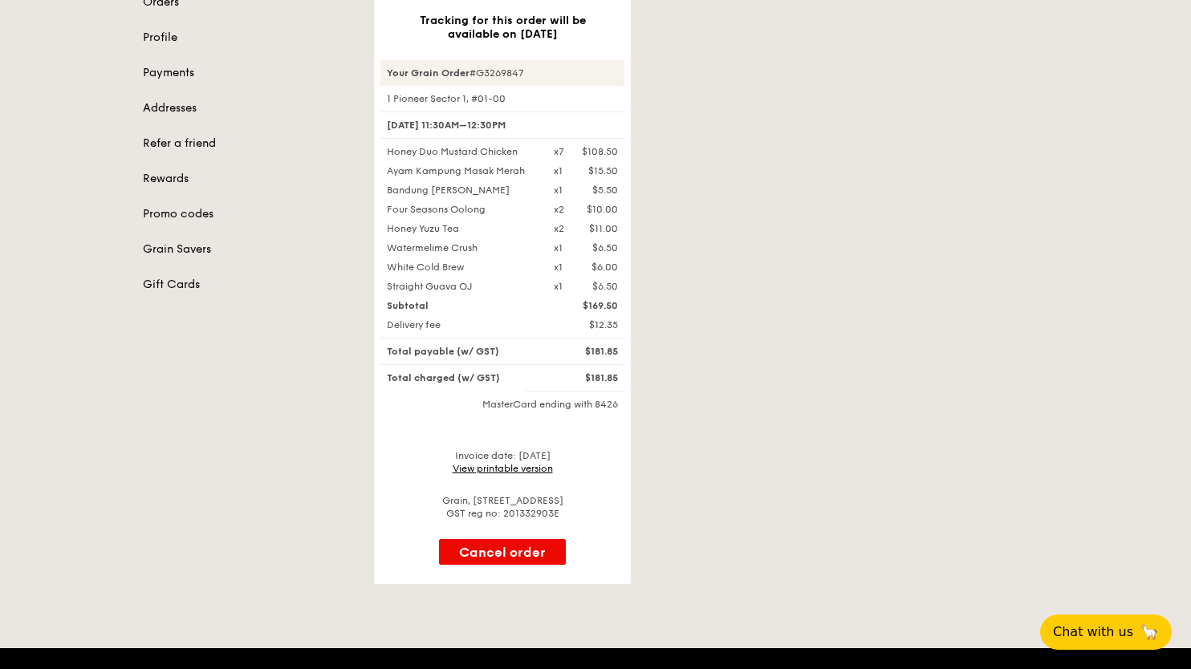
scroll to position [160, 0]
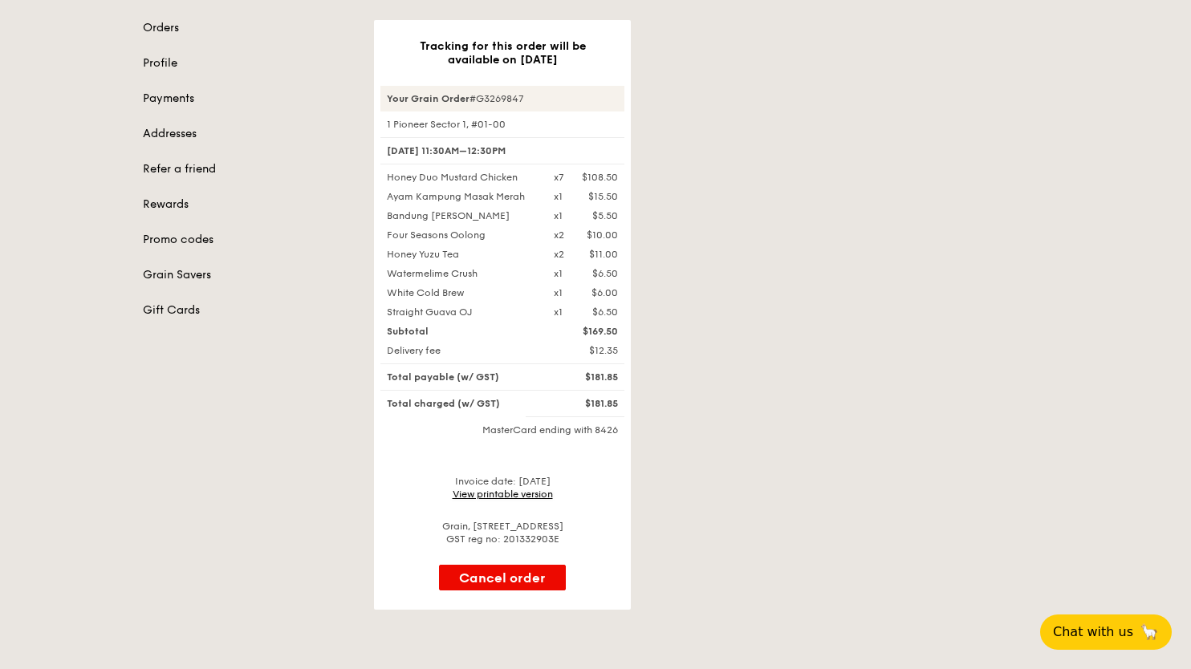
click at [531, 493] on link "View printable version" at bounding box center [502, 494] width 100 height 11
